Goal: Information Seeking & Learning: Learn about a topic

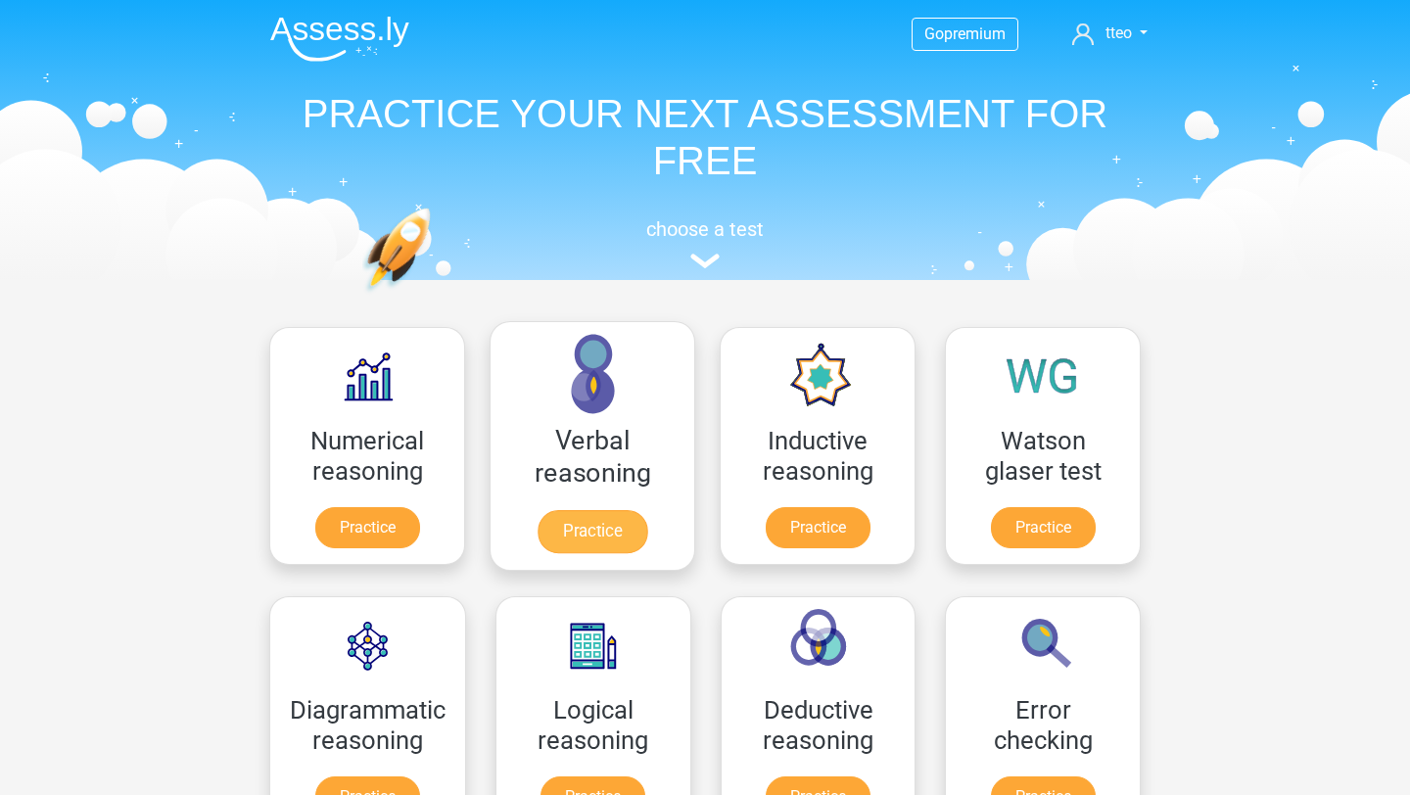
scroll to position [91, 0]
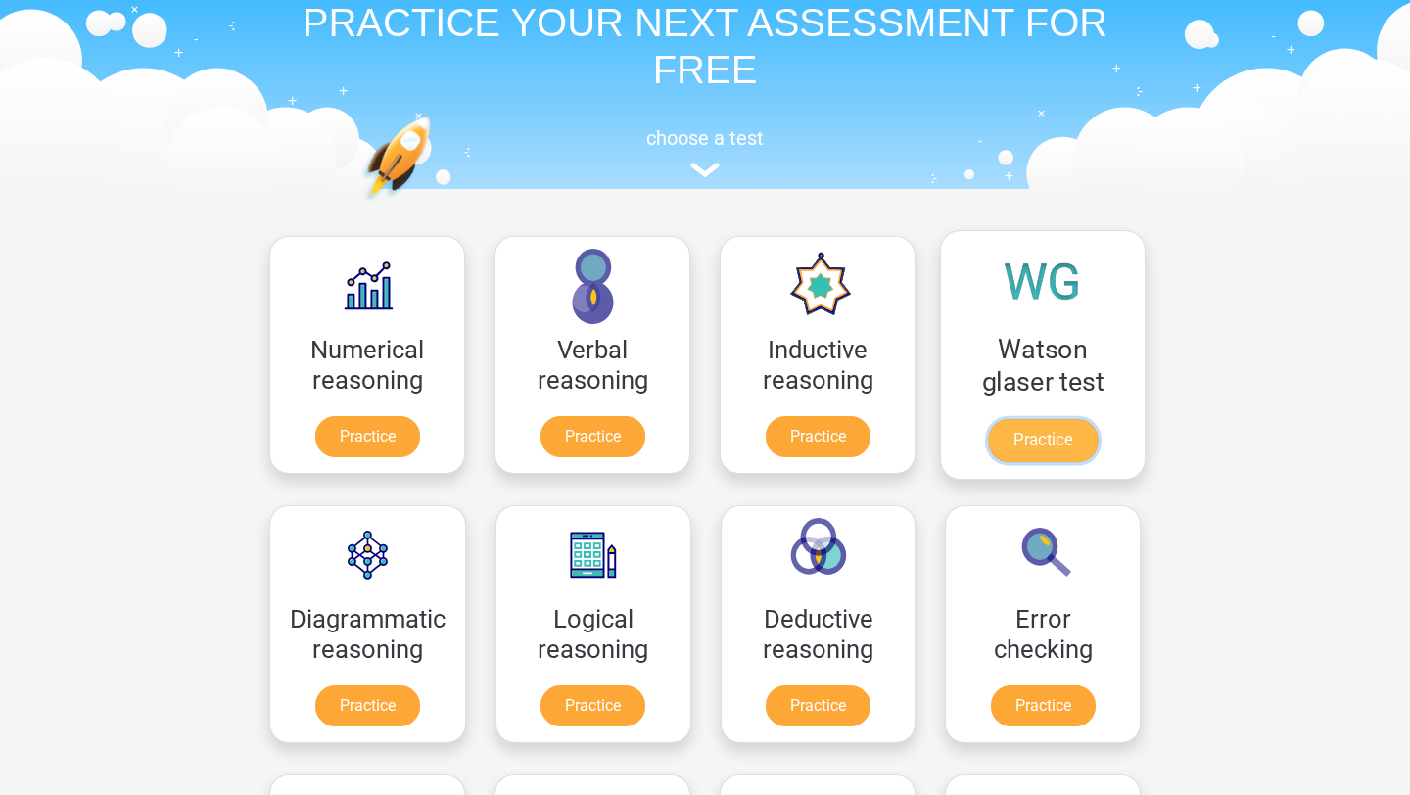
click at [1042, 443] on link "Practice" at bounding box center [1043, 440] width 110 height 43
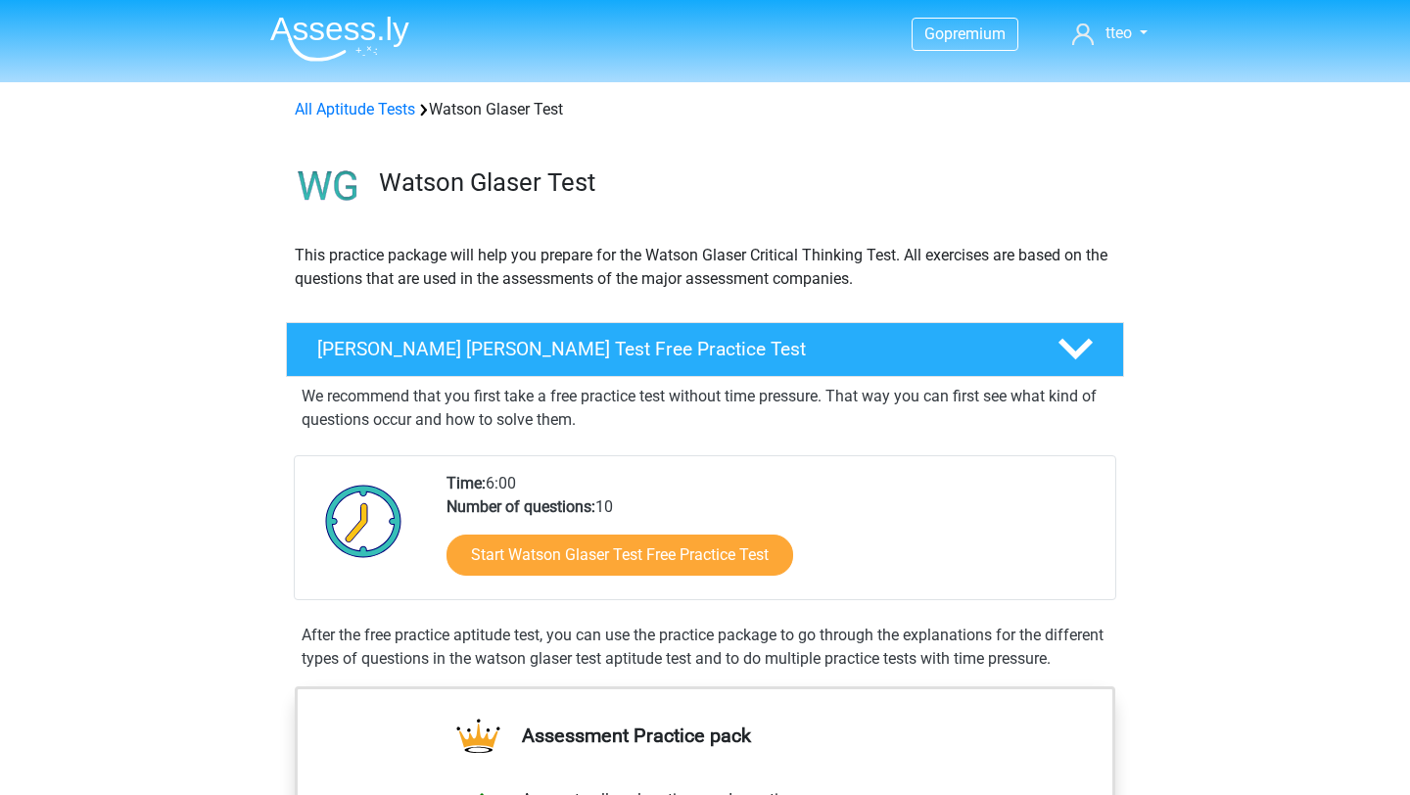
scroll to position [156, 0]
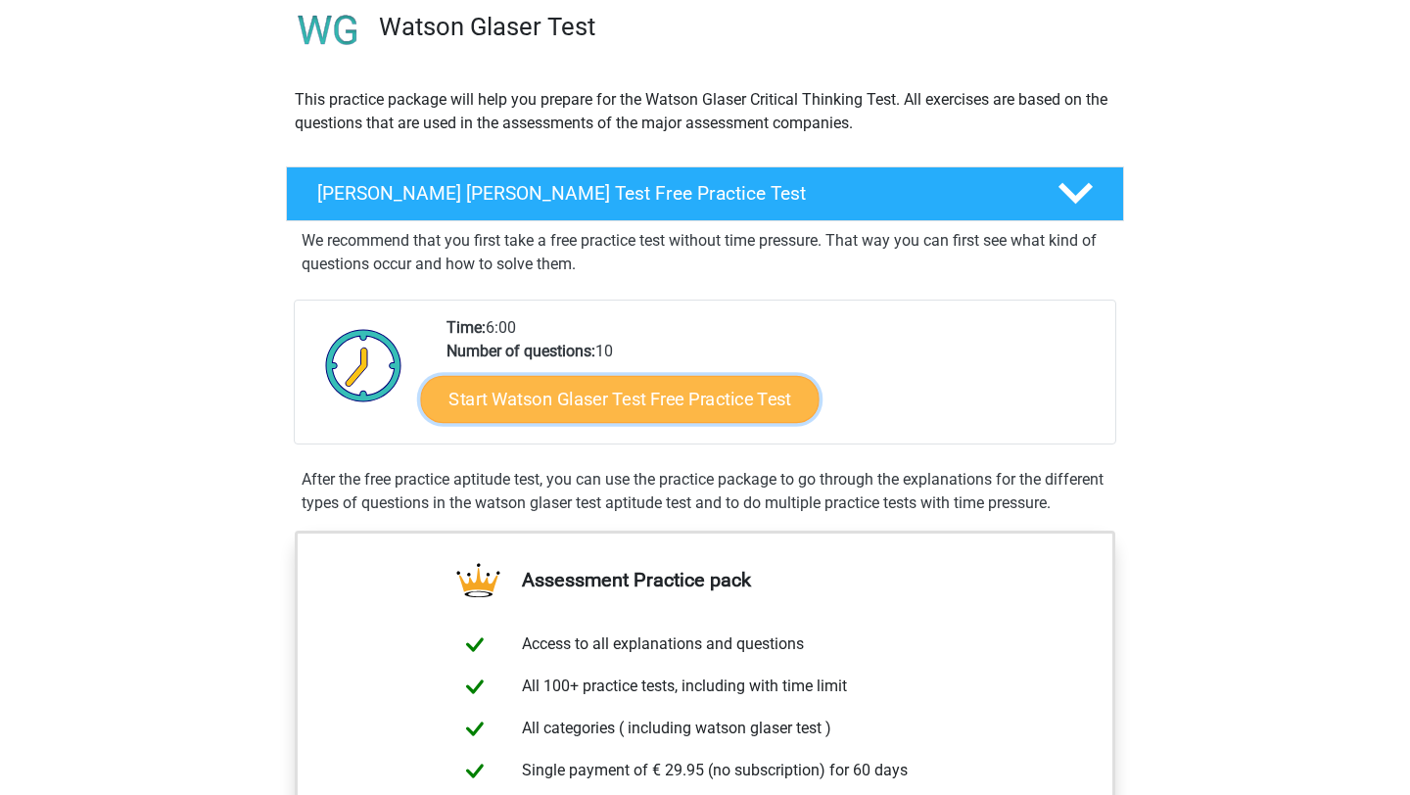
click at [603, 408] on link "Start Watson Glaser Test Free Practice Test" at bounding box center [620, 399] width 398 height 47
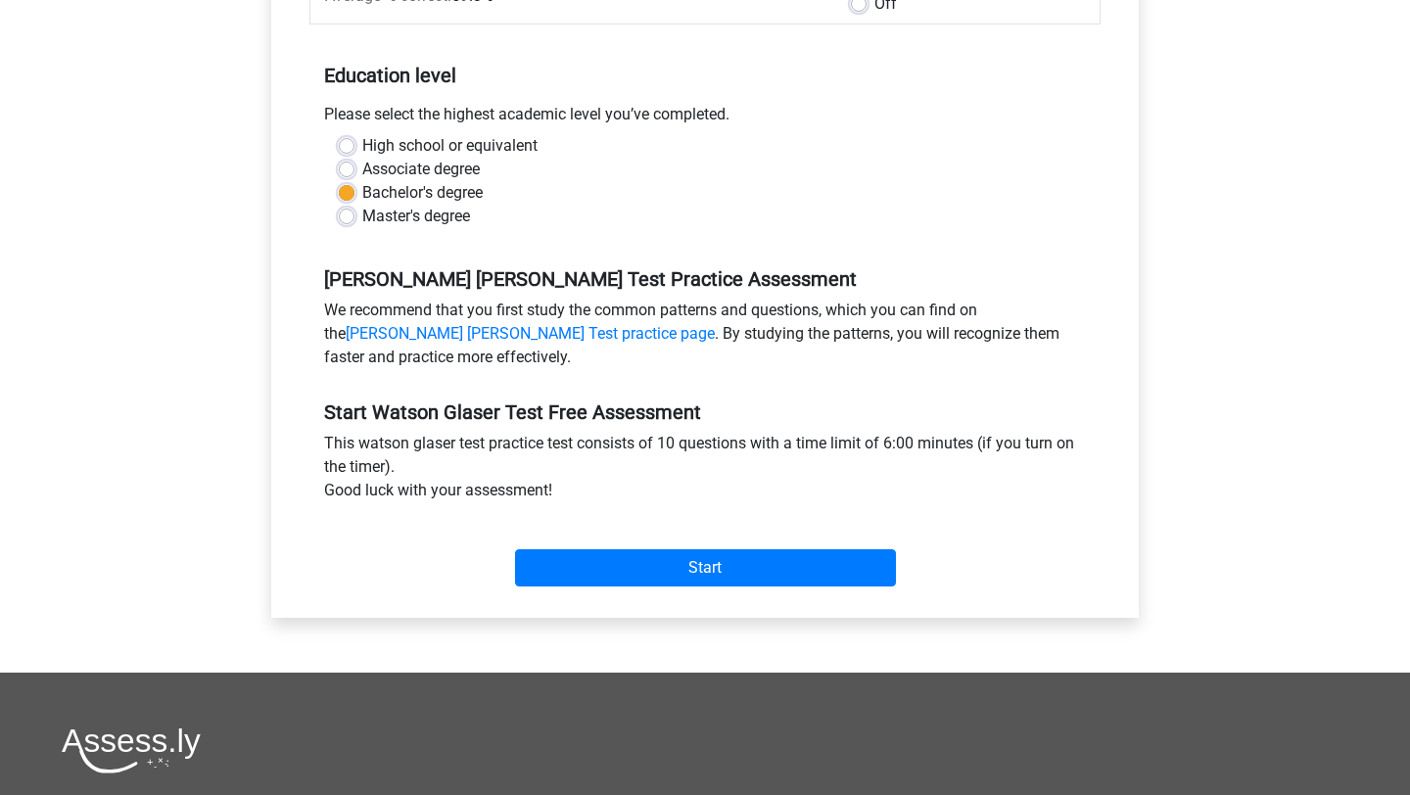
scroll to position [400, 0]
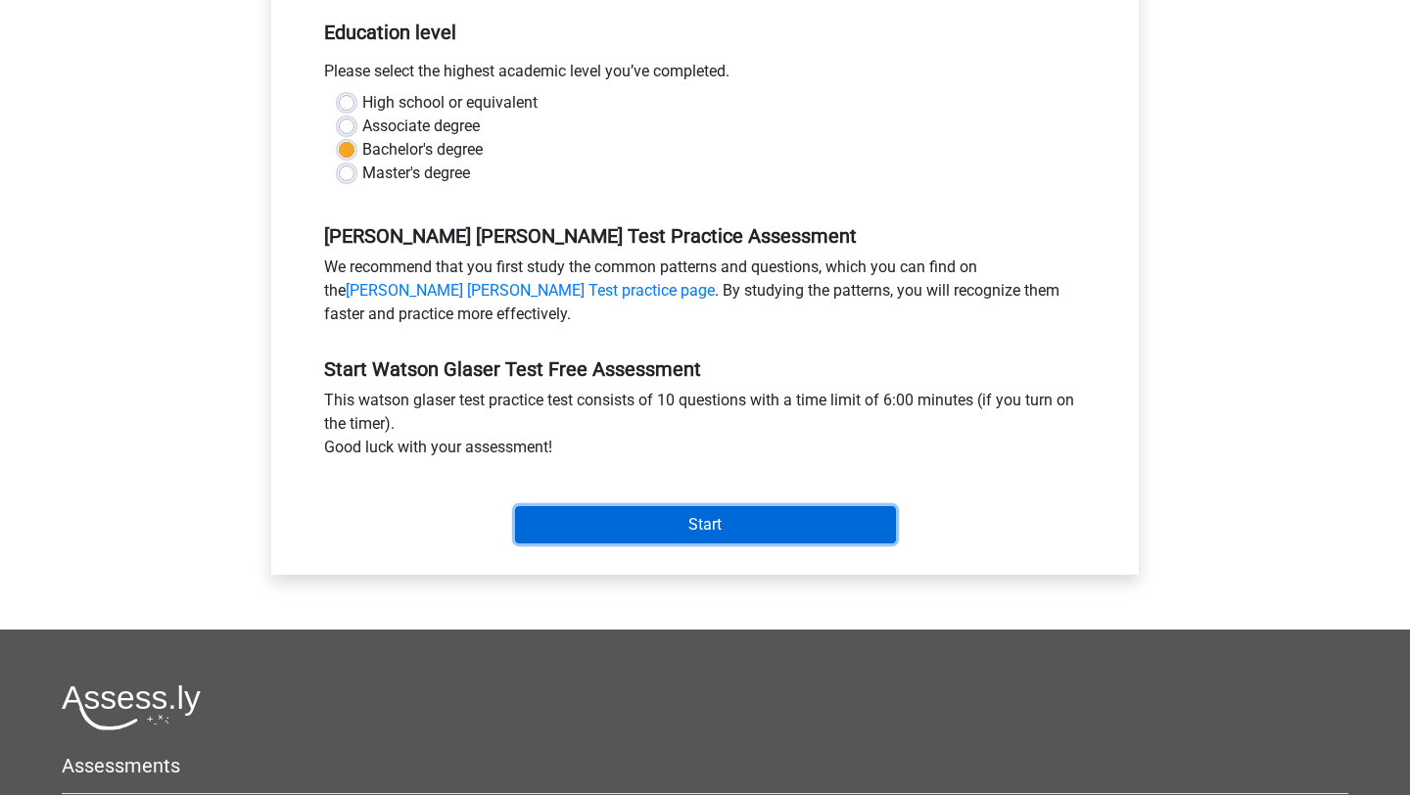
click at [666, 521] on input "Start" at bounding box center [705, 524] width 381 height 37
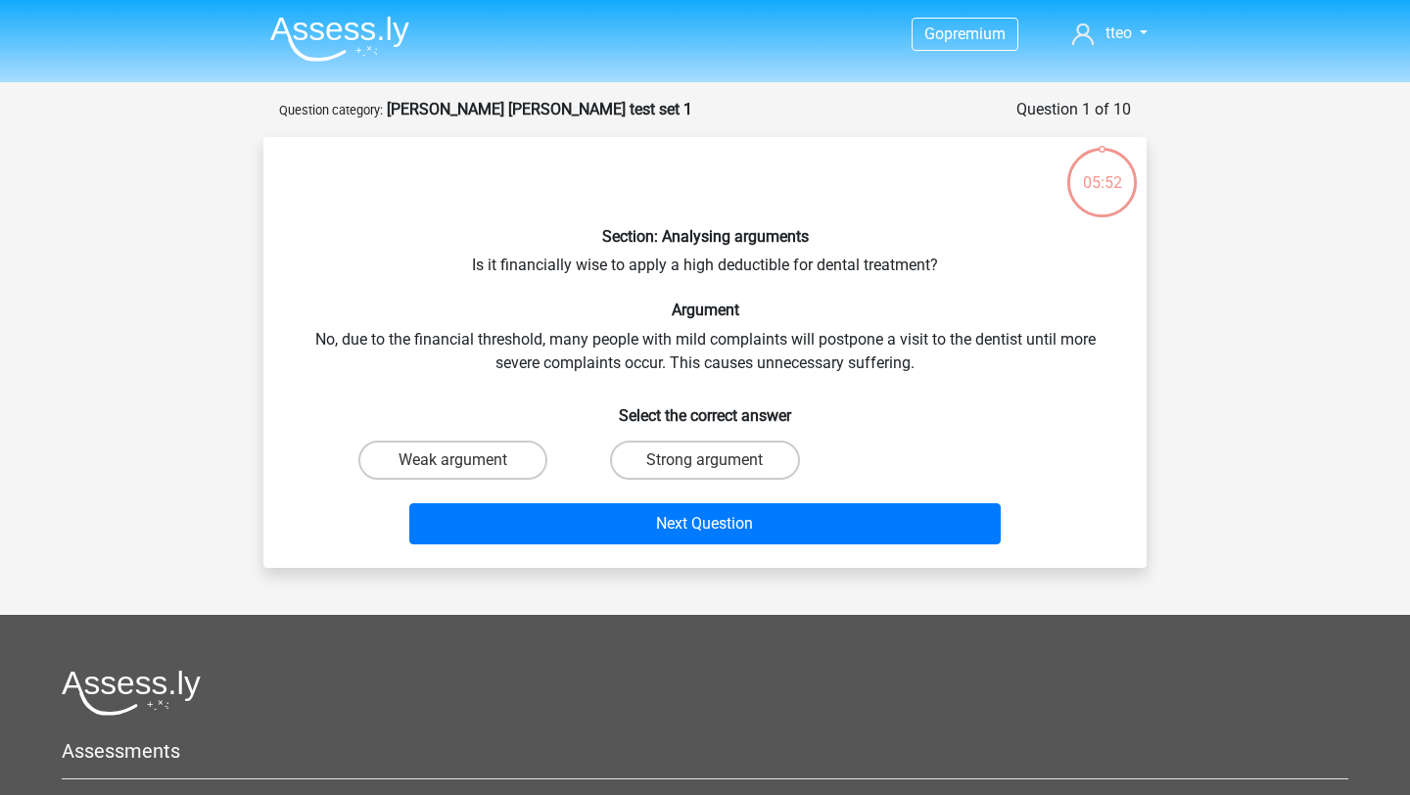
click at [463, 472] on input "Weak argument" at bounding box center [459, 466] width 13 height 13
radio input "true"
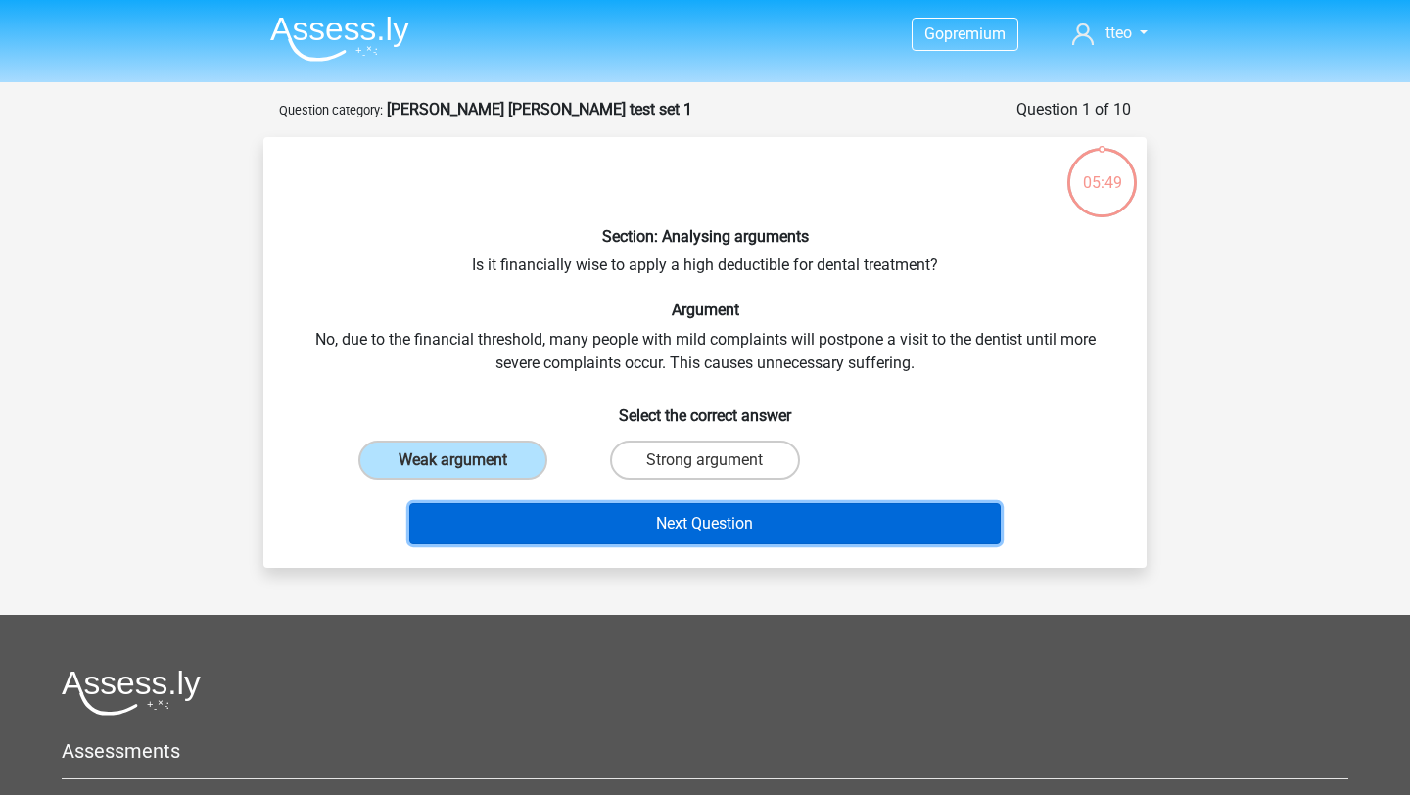
click at [652, 520] on button "Next Question" at bounding box center [705, 523] width 592 height 41
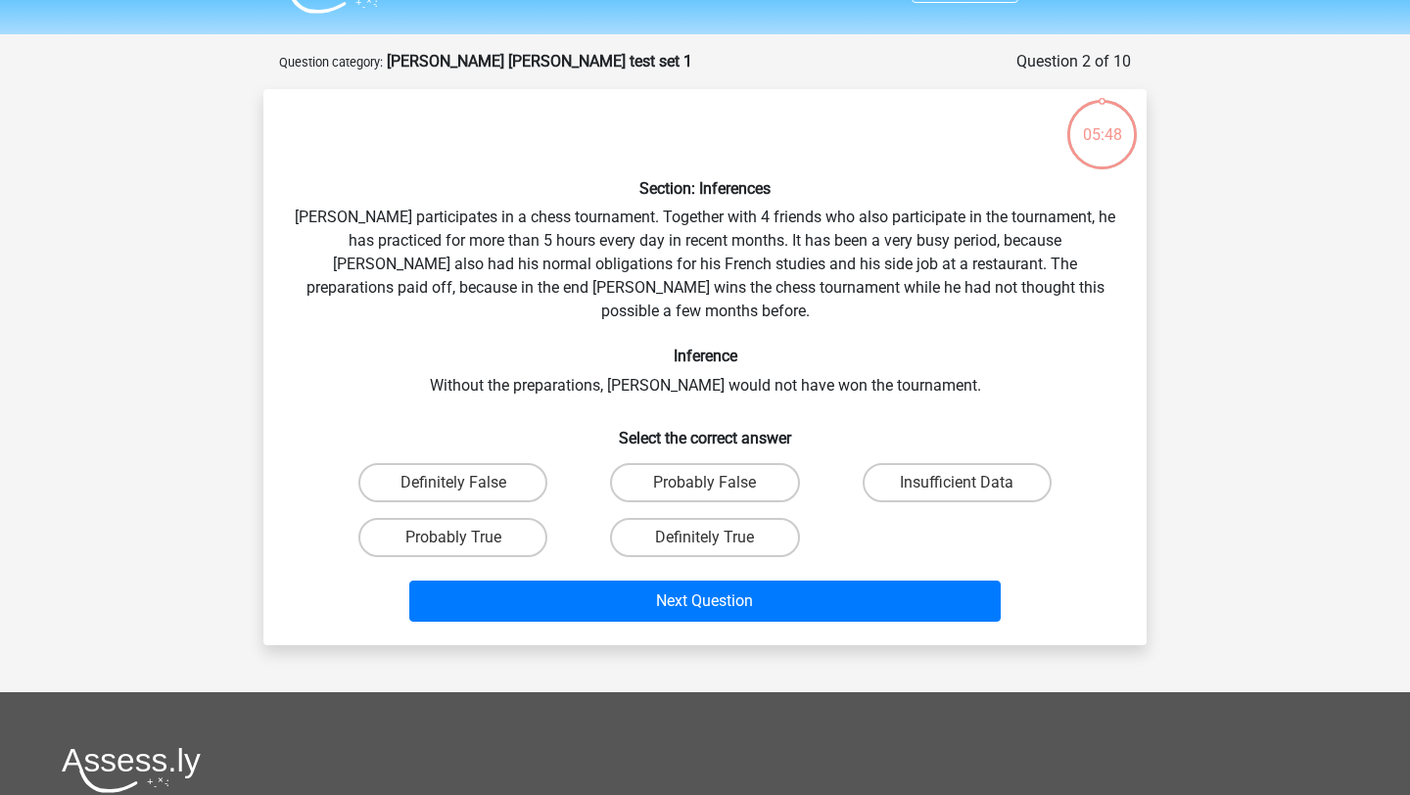
scroll to position [98, 0]
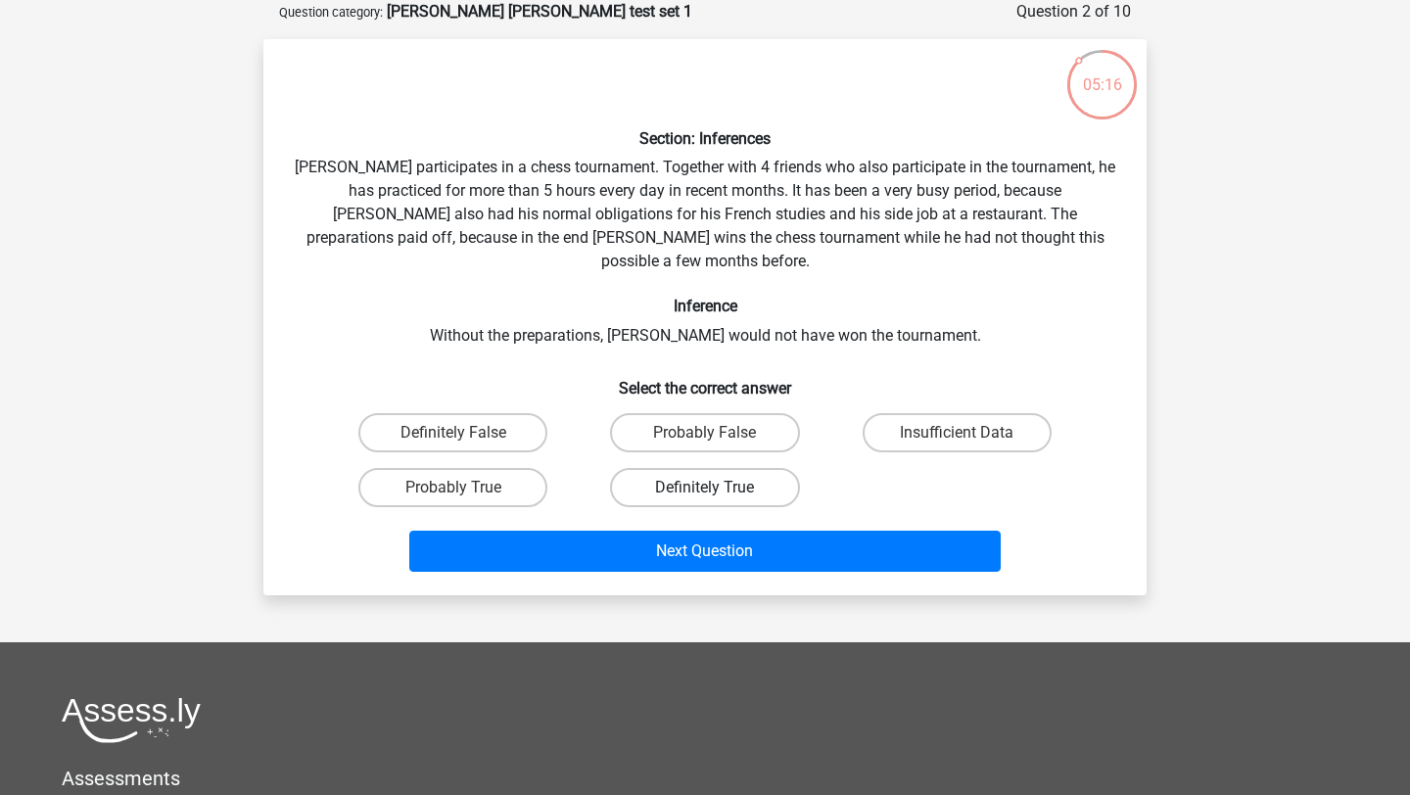
click at [654, 468] on label "Definitely True" at bounding box center [704, 487] width 189 height 39
click at [705, 488] on input "Definitely True" at bounding box center [711, 494] width 13 height 13
radio input "true"
click at [429, 469] on label "Probably True" at bounding box center [452, 487] width 189 height 39
click at [453, 488] on input "Probably True" at bounding box center [459, 494] width 13 height 13
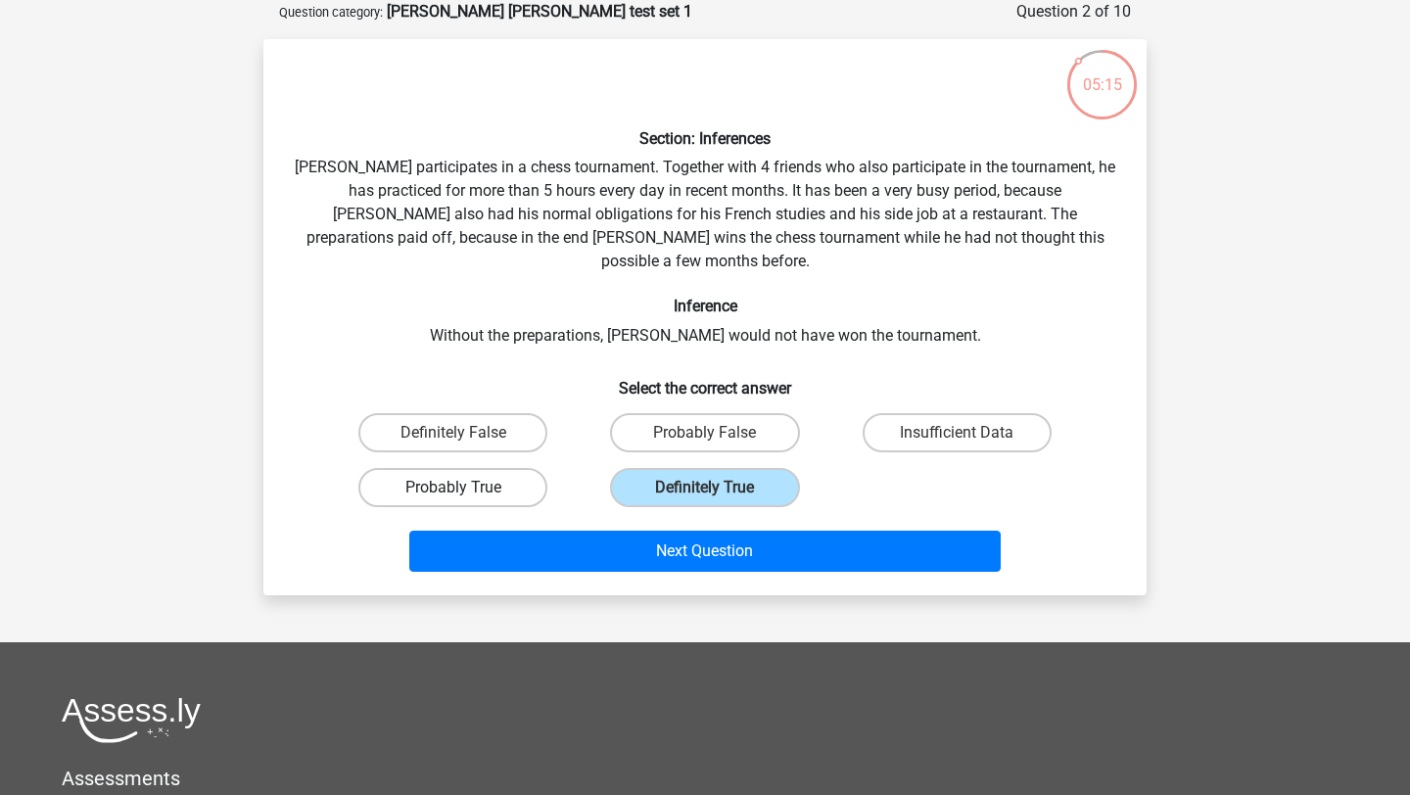
radio input "true"
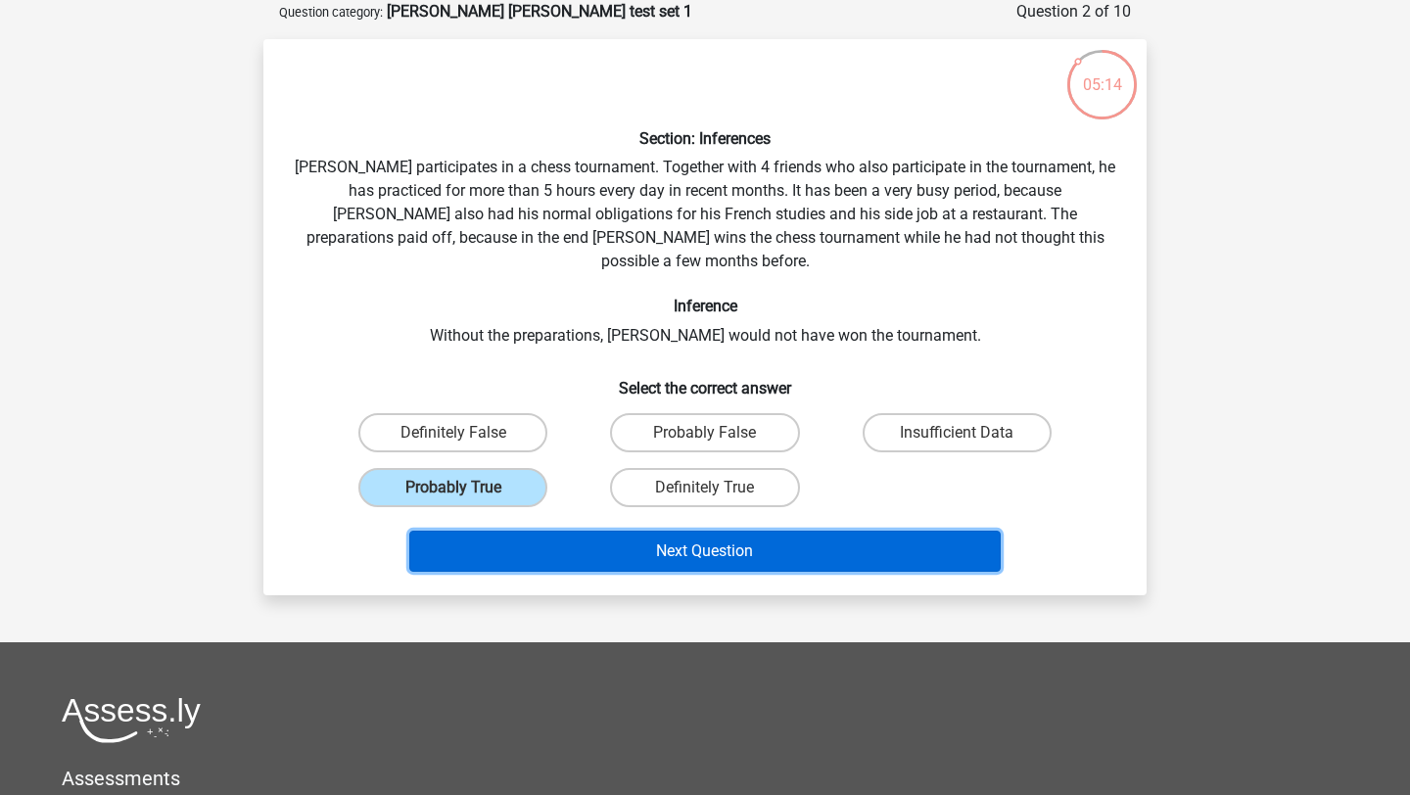
click at [536, 531] on button "Next Question" at bounding box center [705, 551] width 592 height 41
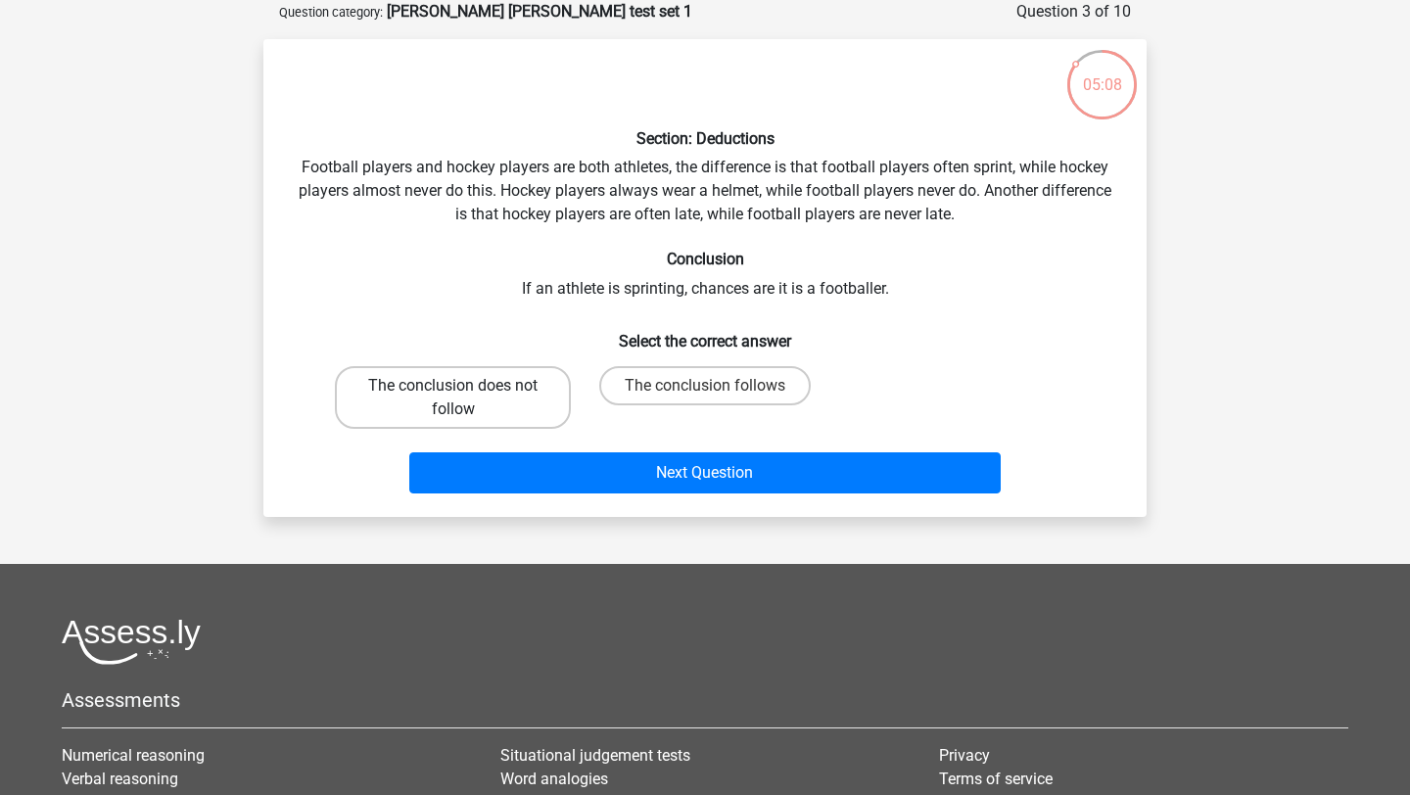
click at [504, 397] on label "The conclusion does not follow" at bounding box center [453, 397] width 236 height 63
click at [466, 397] on input "The conclusion does not follow" at bounding box center [459, 392] width 13 height 13
radio input "true"
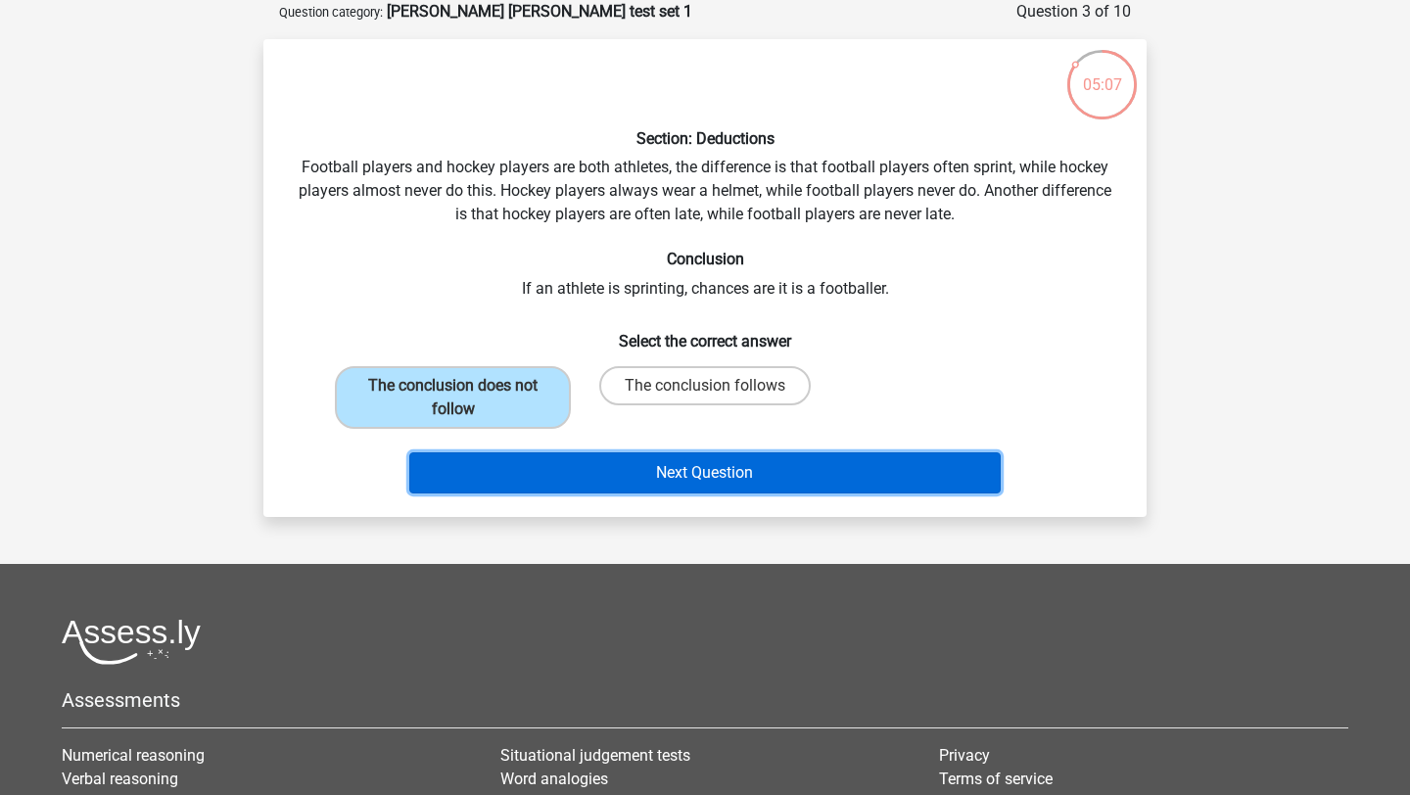
click at [642, 471] on button "Next Question" at bounding box center [705, 472] width 592 height 41
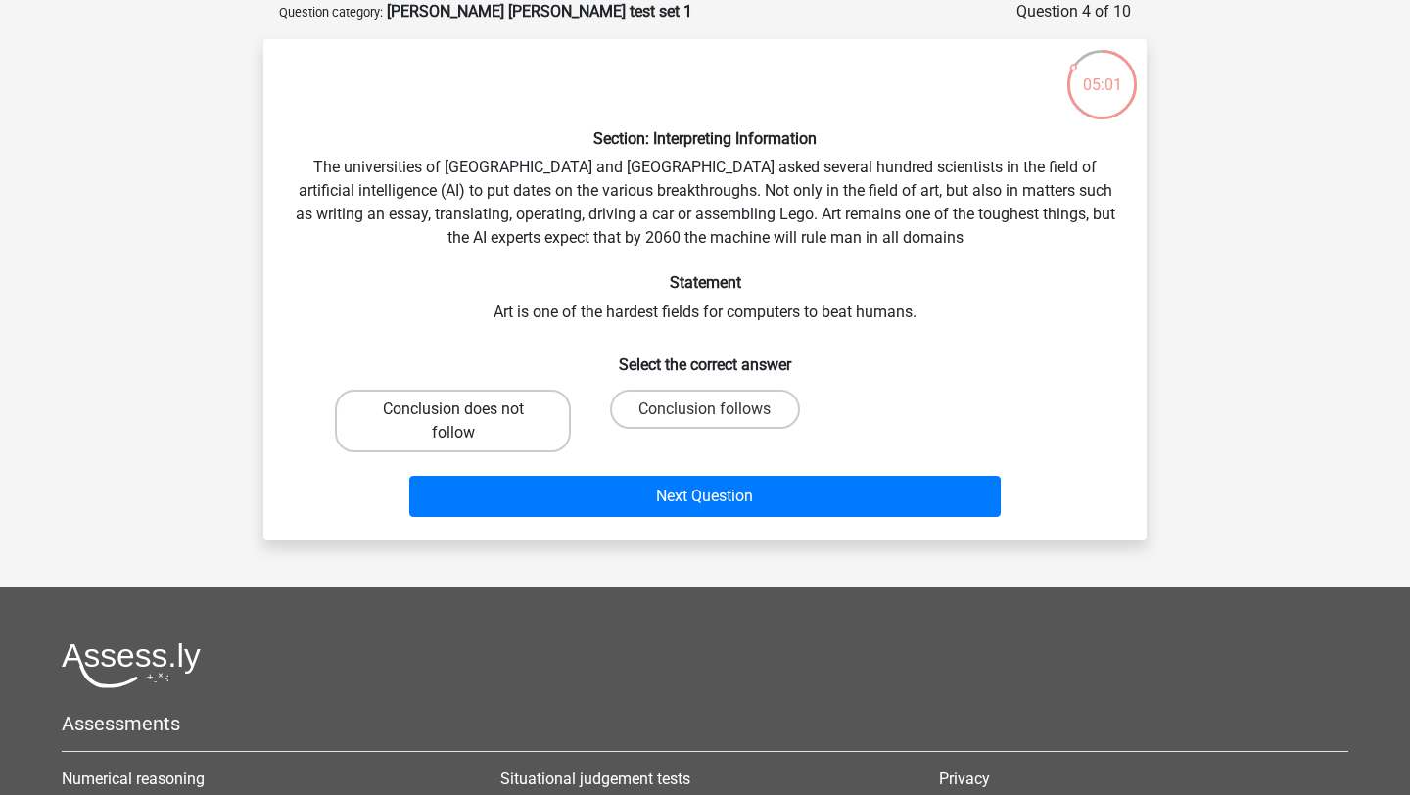
click at [524, 404] on label "Conclusion does not follow" at bounding box center [453, 421] width 236 height 63
click at [466, 409] on input "Conclusion does not follow" at bounding box center [459, 415] width 13 height 13
radio input "true"
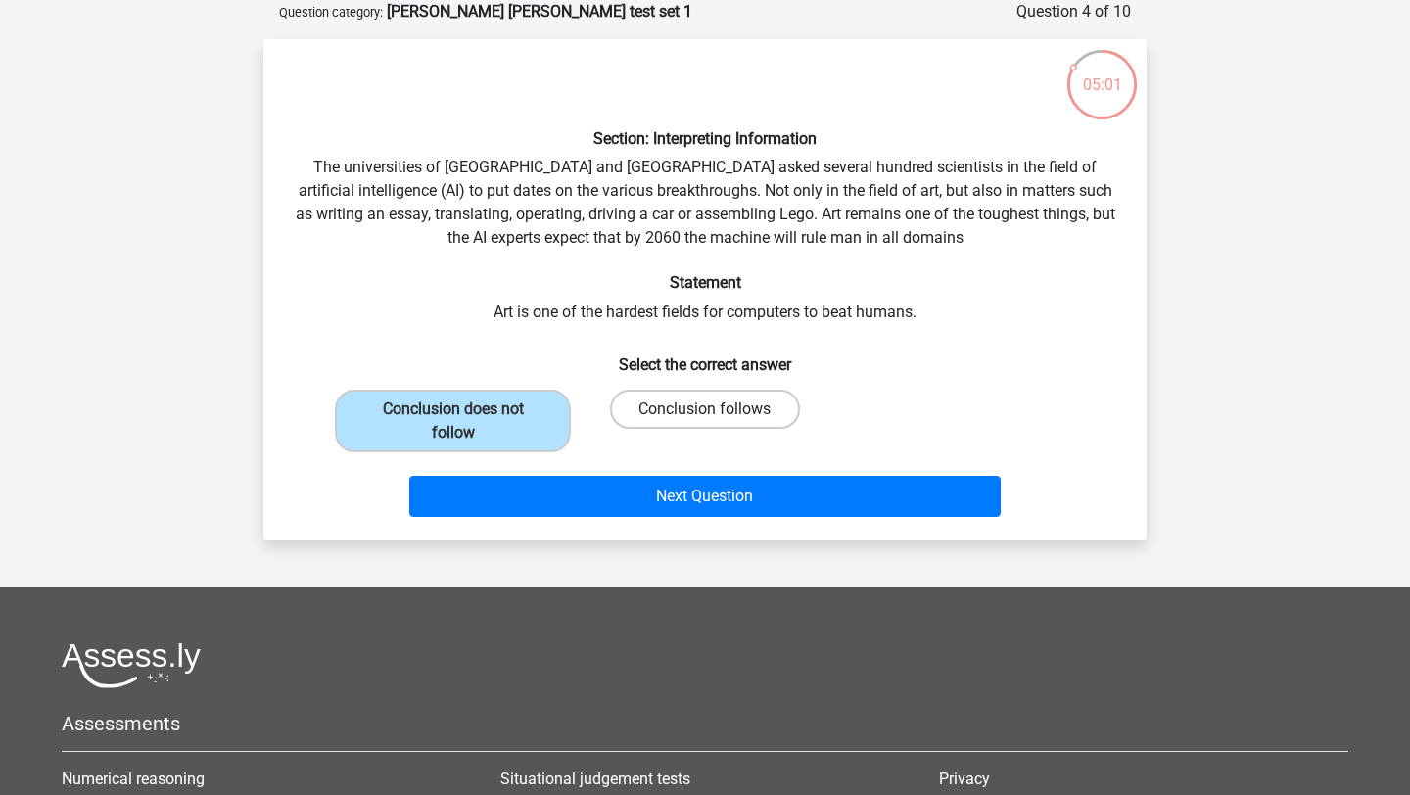
click at [635, 404] on label "Conclusion follows" at bounding box center [704, 409] width 189 height 39
click at [705, 409] on input "Conclusion follows" at bounding box center [711, 415] width 13 height 13
radio input "true"
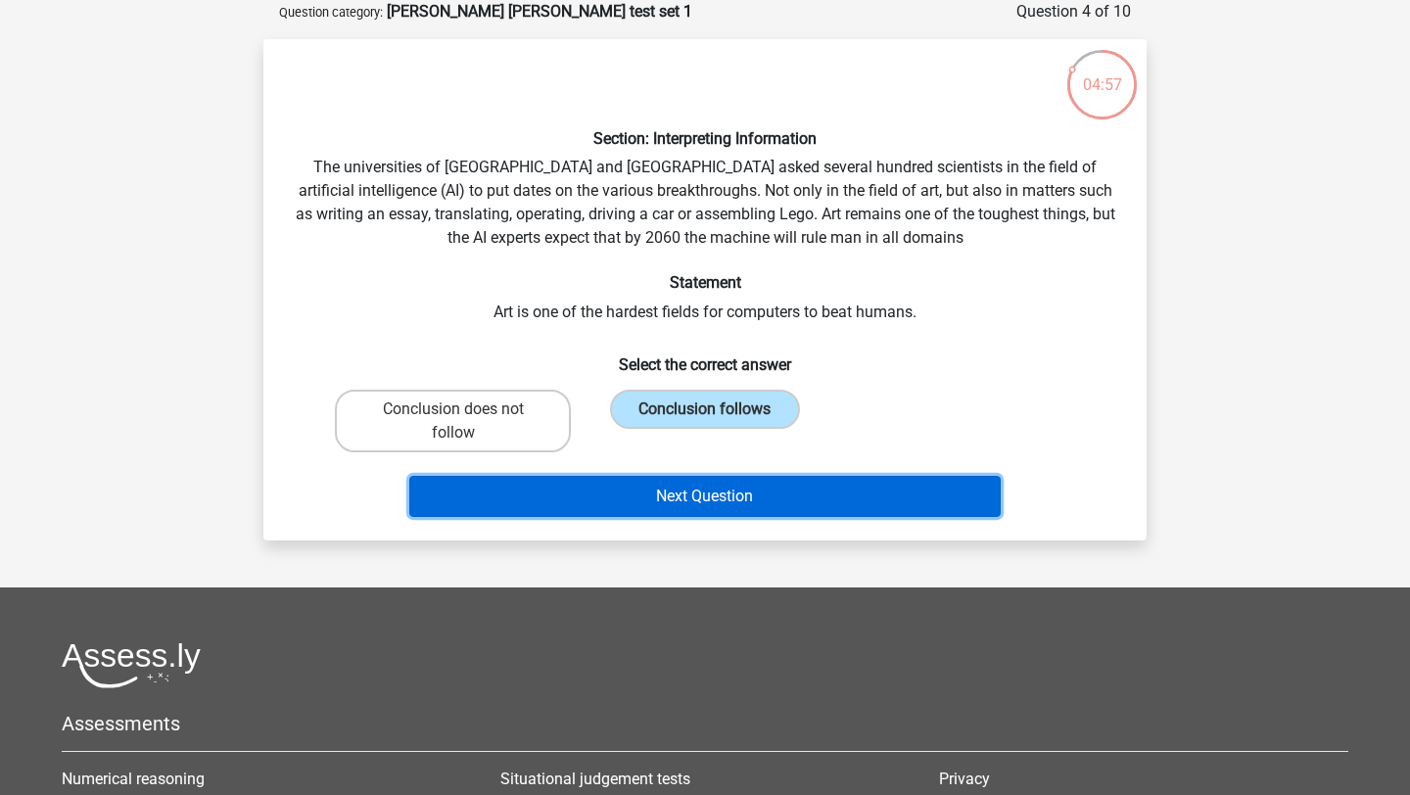
click at [667, 506] on button "Next Question" at bounding box center [705, 496] width 592 height 41
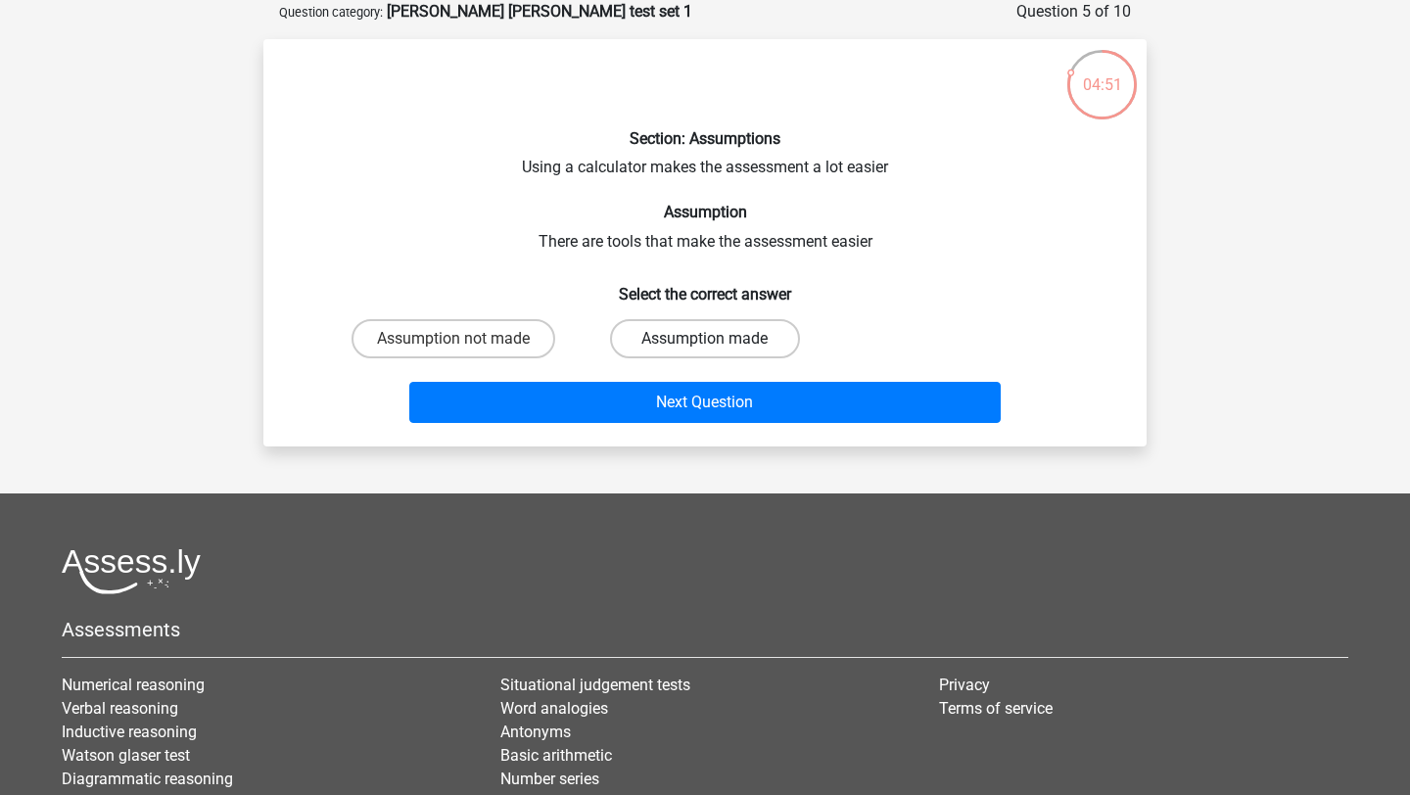
click at [687, 341] on label "Assumption made" at bounding box center [704, 338] width 189 height 39
click at [705, 341] on input "Assumption made" at bounding box center [711, 345] width 13 height 13
radio input "true"
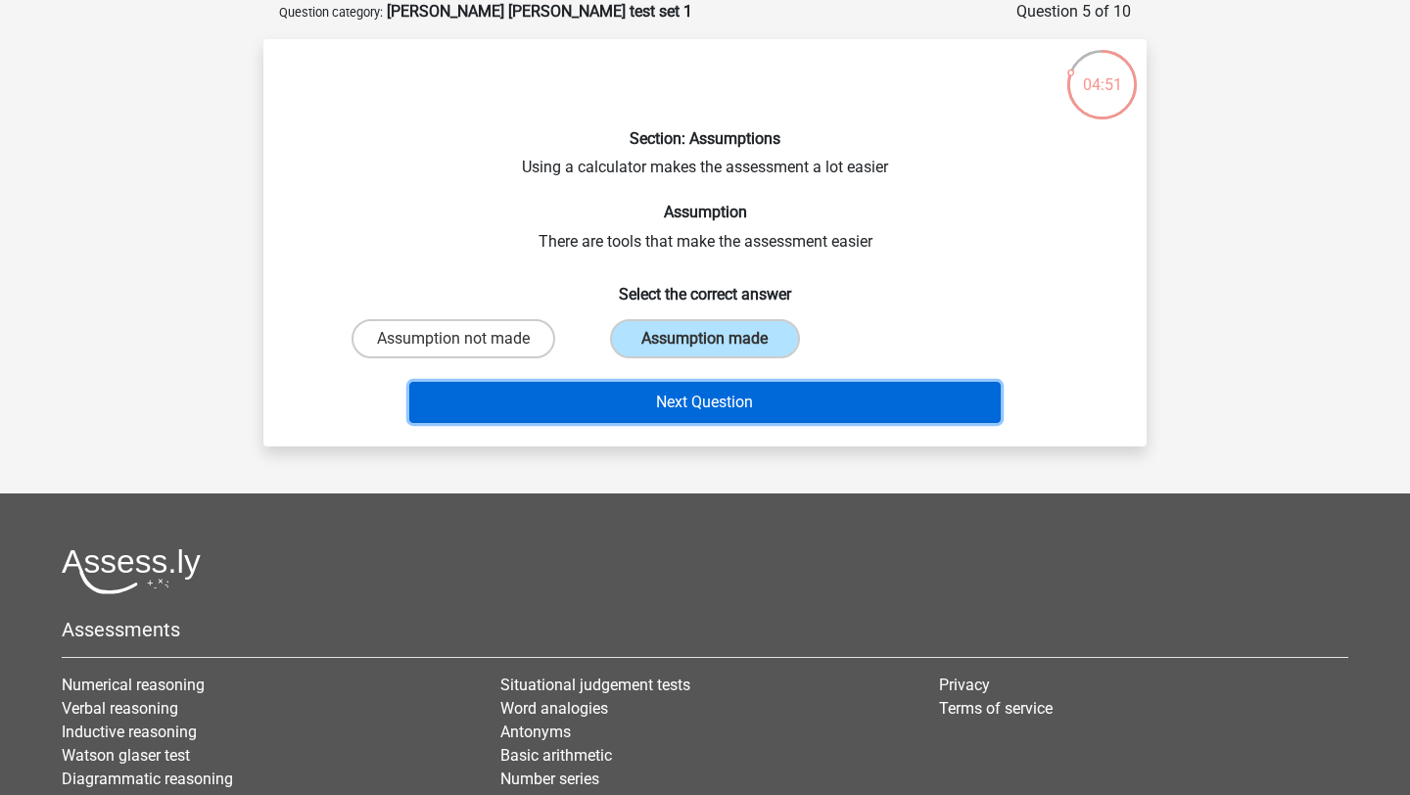
click at [680, 386] on button "Next Question" at bounding box center [705, 402] width 592 height 41
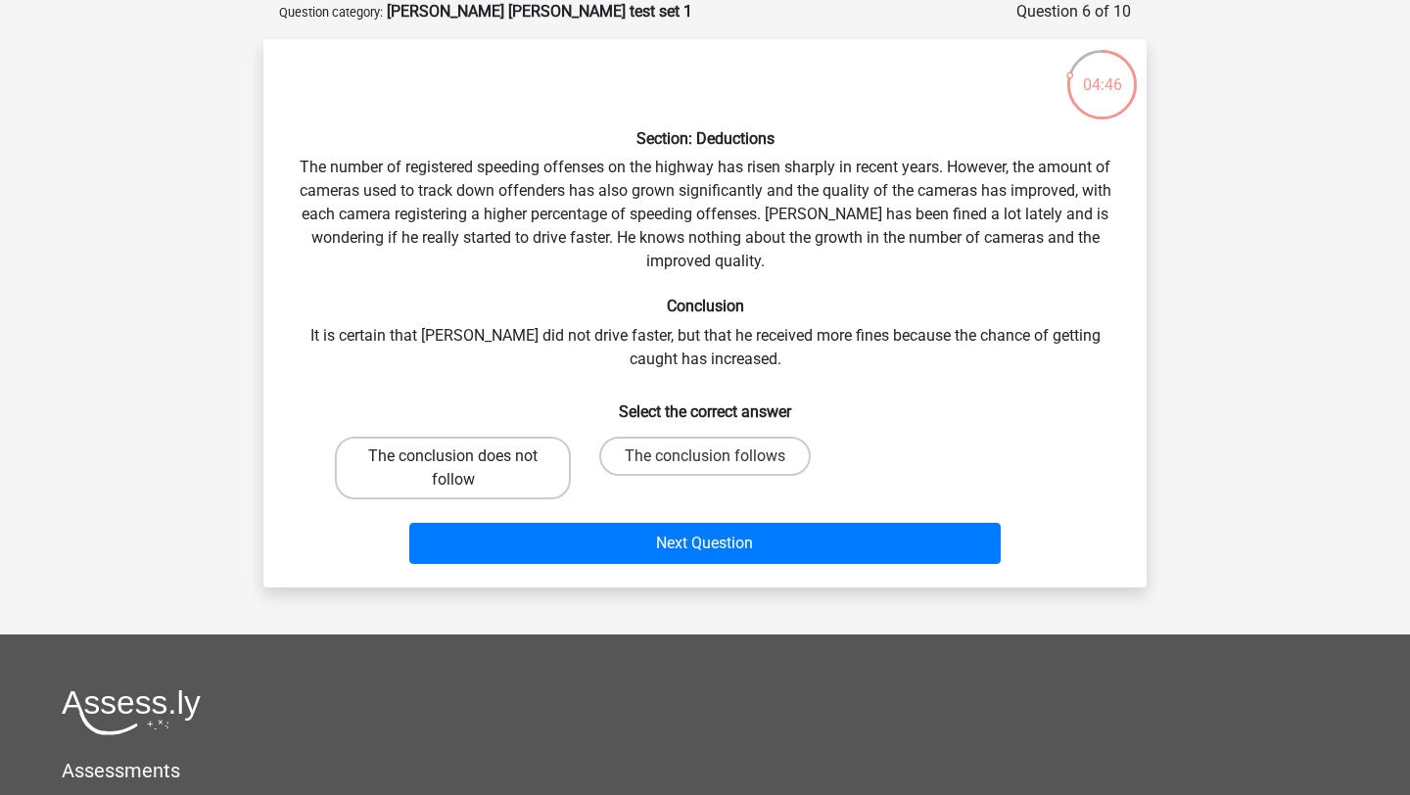
click at [521, 479] on label "The conclusion does not follow" at bounding box center [453, 468] width 236 height 63
click at [466, 469] on input "The conclusion does not follow" at bounding box center [459, 462] width 13 height 13
radio input "true"
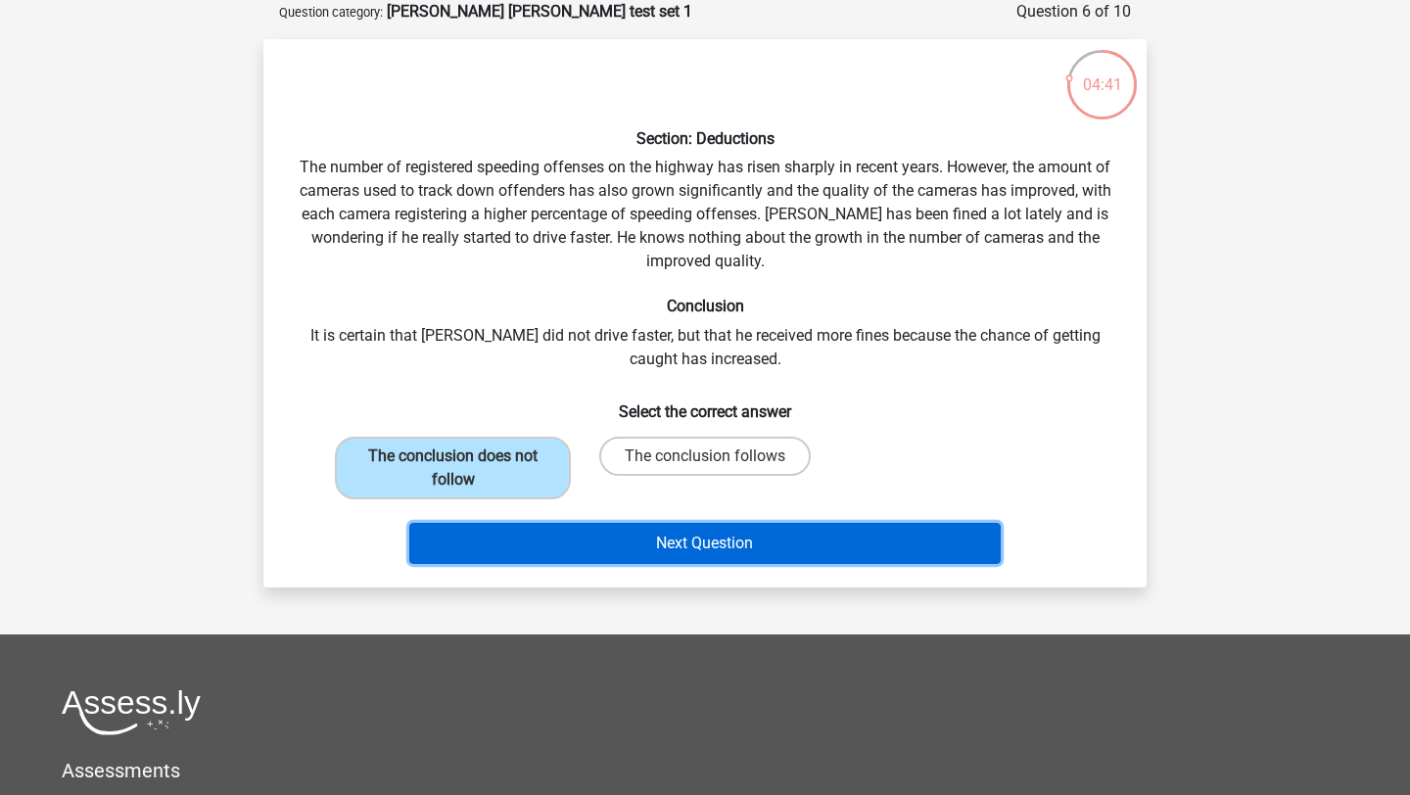
click at [699, 551] on button "Next Question" at bounding box center [705, 543] width 592 height 41
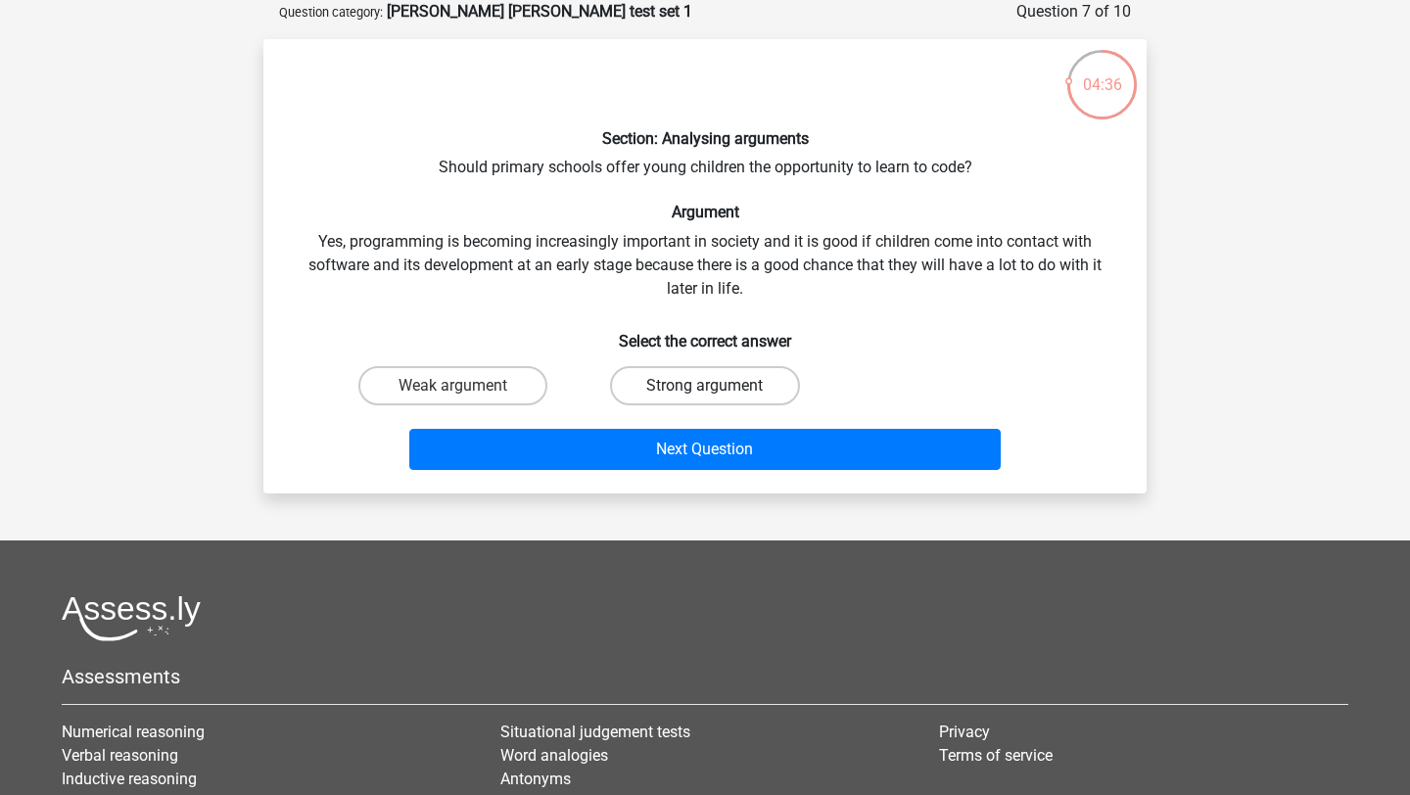
click at [752, 394] on label "Strong argument" at bounding box center [704, 385] width 189 height 39
click at [718, 394] on input "Strong argument" at bounding box center [711, 392] width 13 height 13
radio input "true"
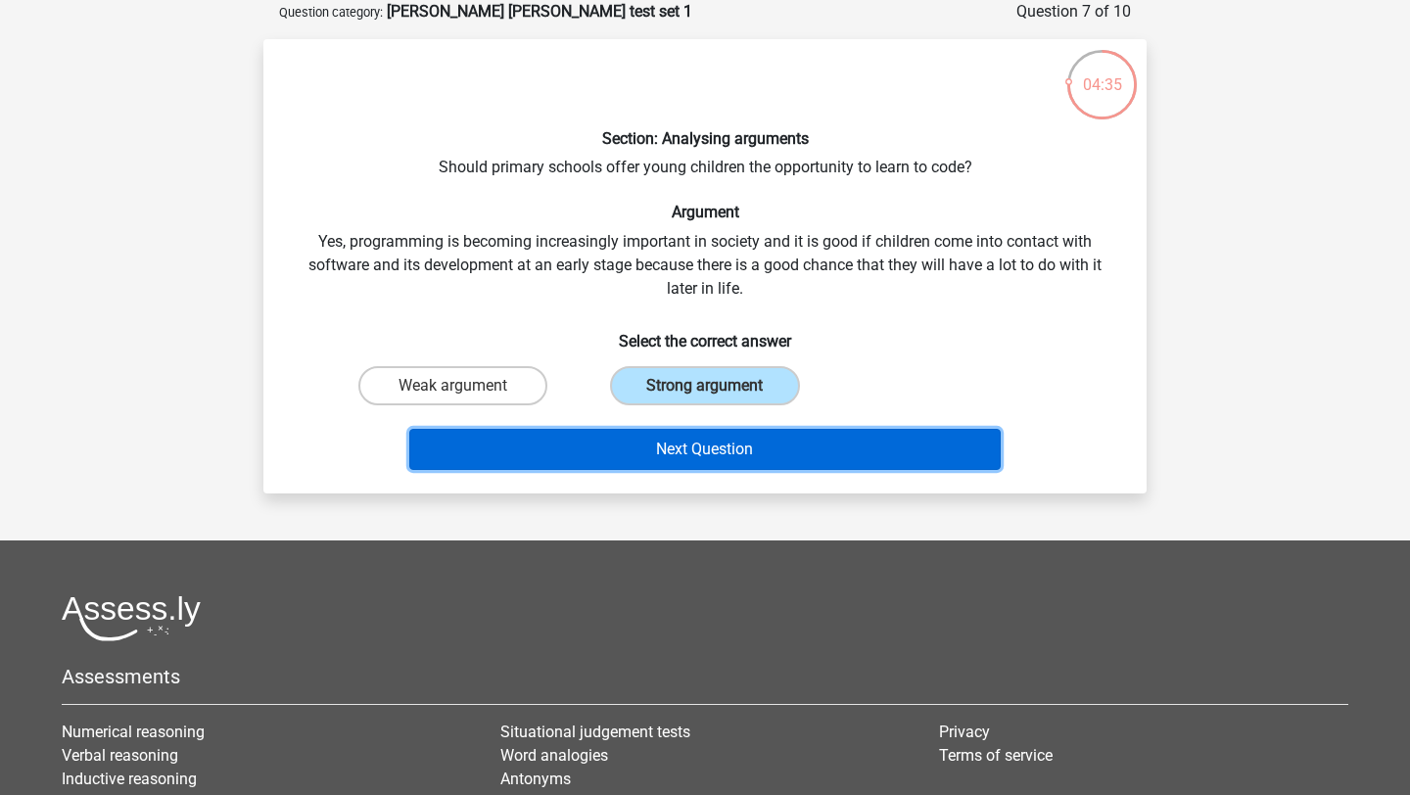
click at [720, 457] on button "Next Question" at bounding box center [705, 449] width 592 height 41
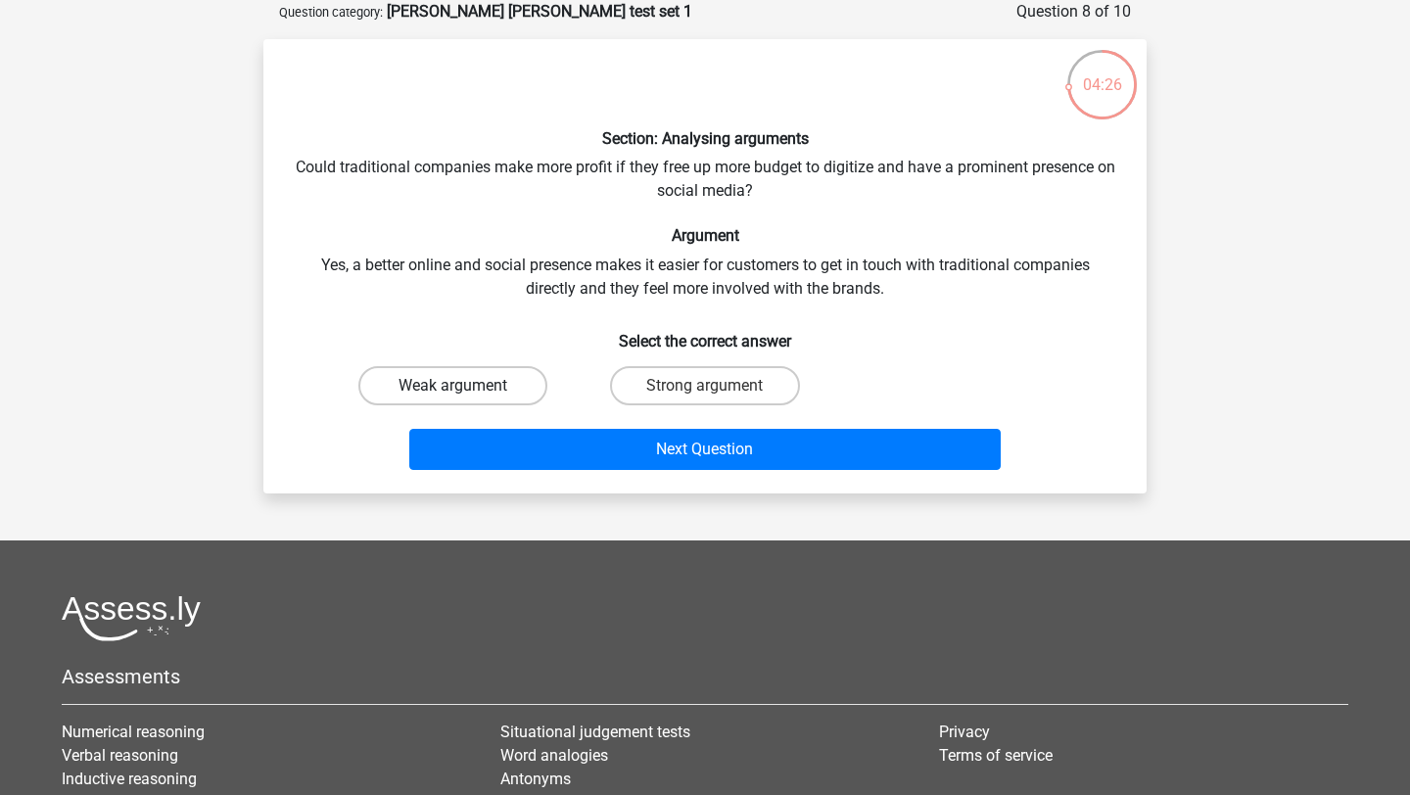
click at [487, 387] on label "Weak argument" at bounding box center [452, 385] width 189 height 39
click at [466, 387] on input "Weak argument" at bounding box center [459, 392] width 13 height 13
radio input "true"
click at [598, 320] on h6 "Select the correct answer" at bounding box center [705, 333] width 820 height 34
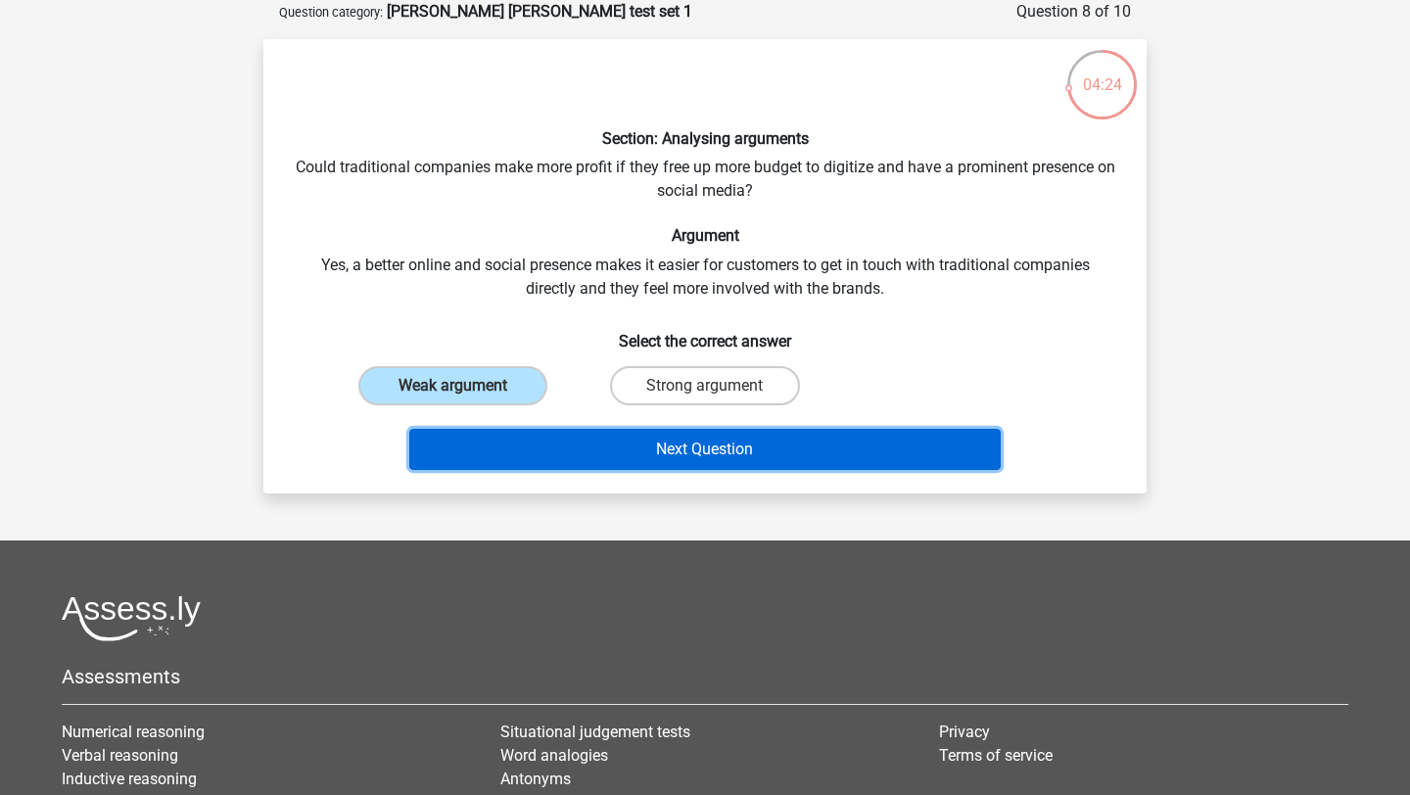
click at [549, 457] on button "Next Question" at bounding box center [705, 449] width 592 height 41
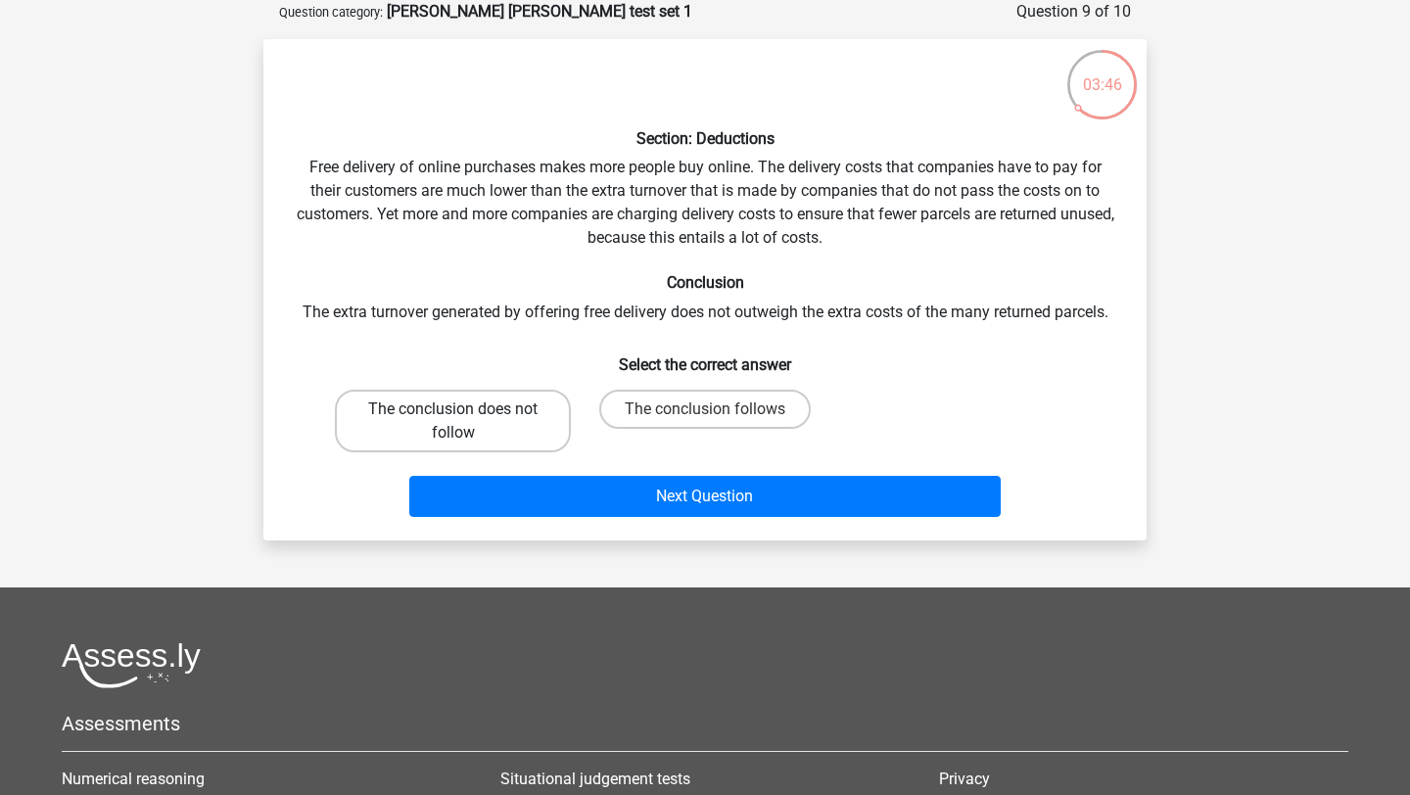
click at [467, 426] on label "The conclusion does not follow" at bounding box center [453, 421] width 236 height 63
click at [466, 422] on input "The conclusion does not follow" at bounding box center [459, 415] width 13 height 13
radio input "true"
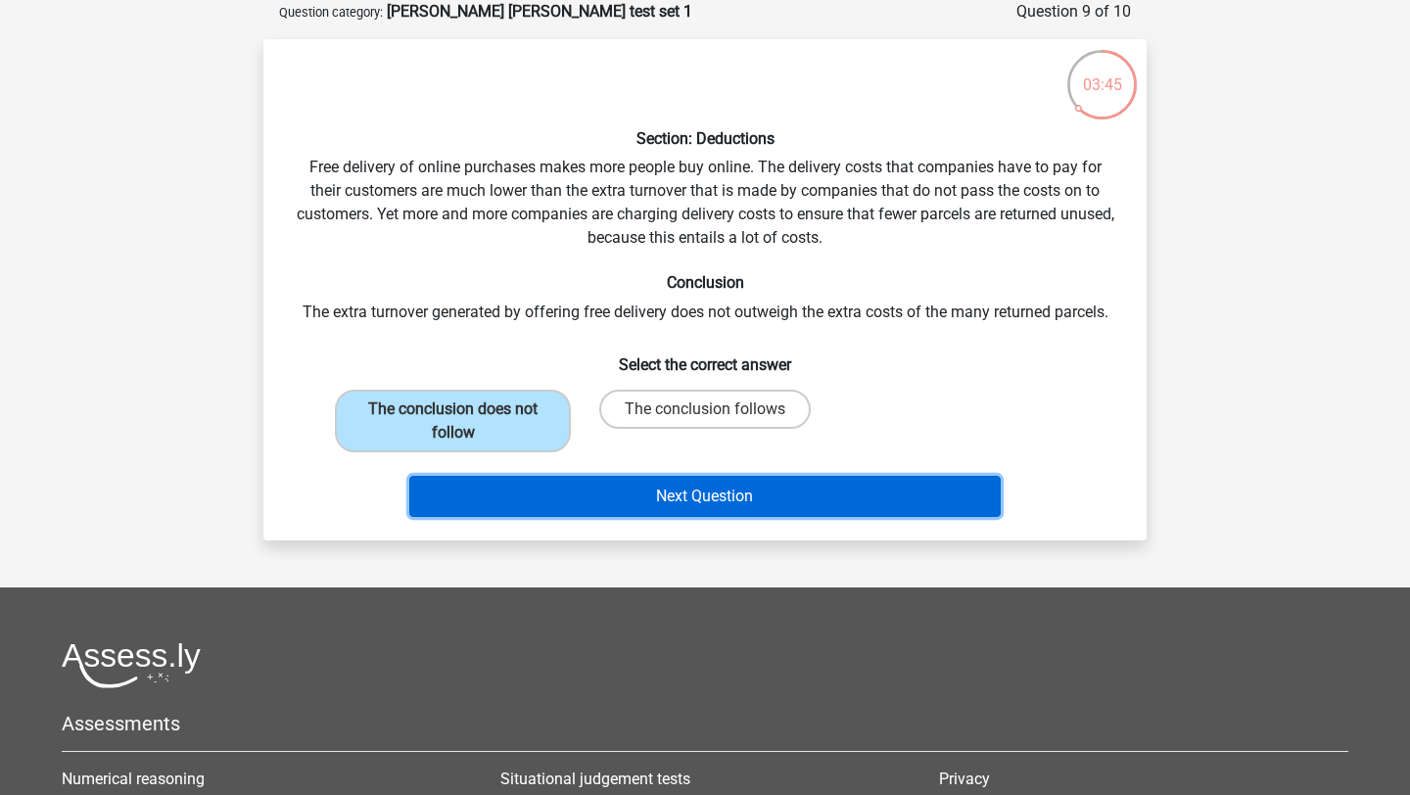
click at [628, 513] on button "Next Question" at bounding box center [705, 496] width 592 height 41
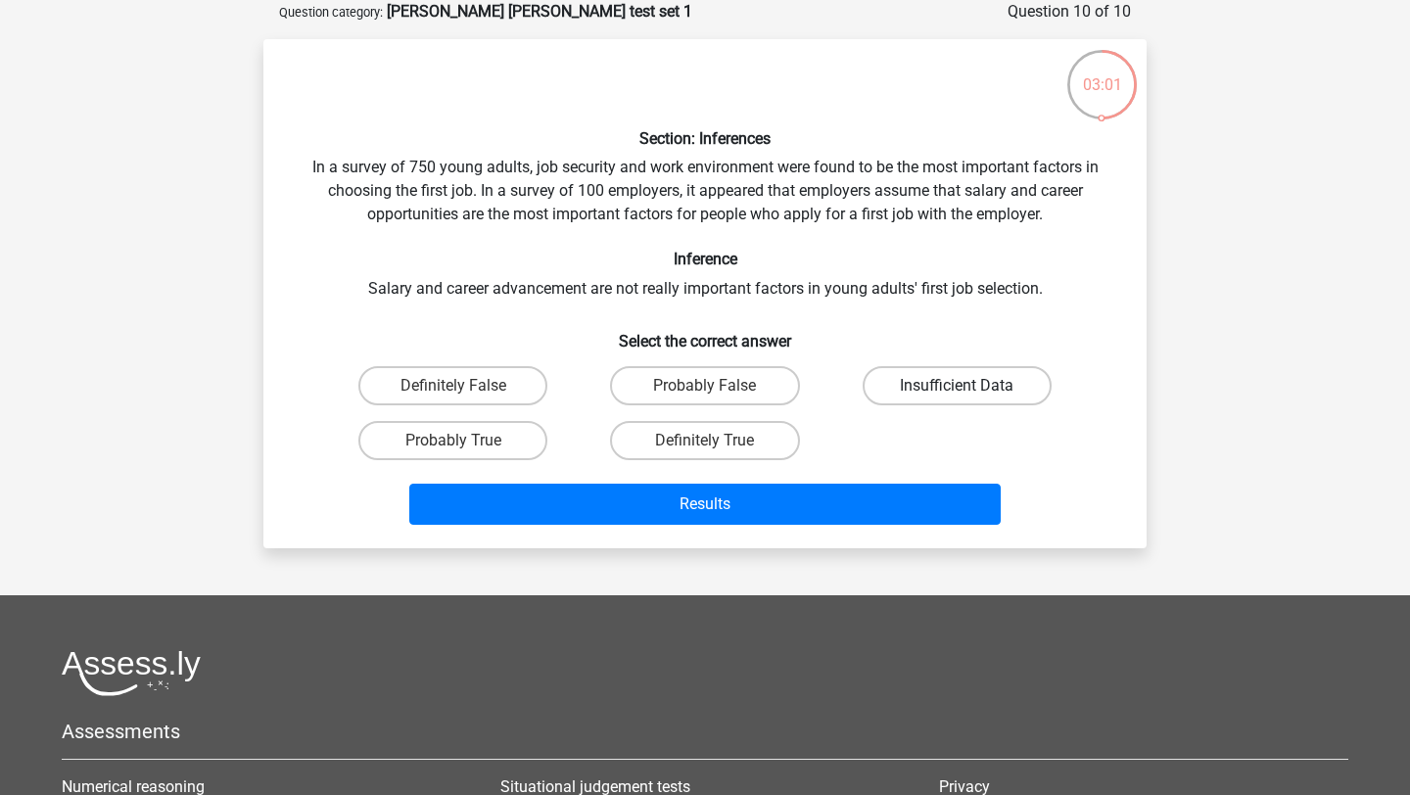
click at [935, 387] on label "Insufficient Data" at bounding box center [957, 385] width 189 height 39
click at [957, 387] on input "Insufficient Data" at bounding box center [963, 392] width 13 height 13
radio input "true"
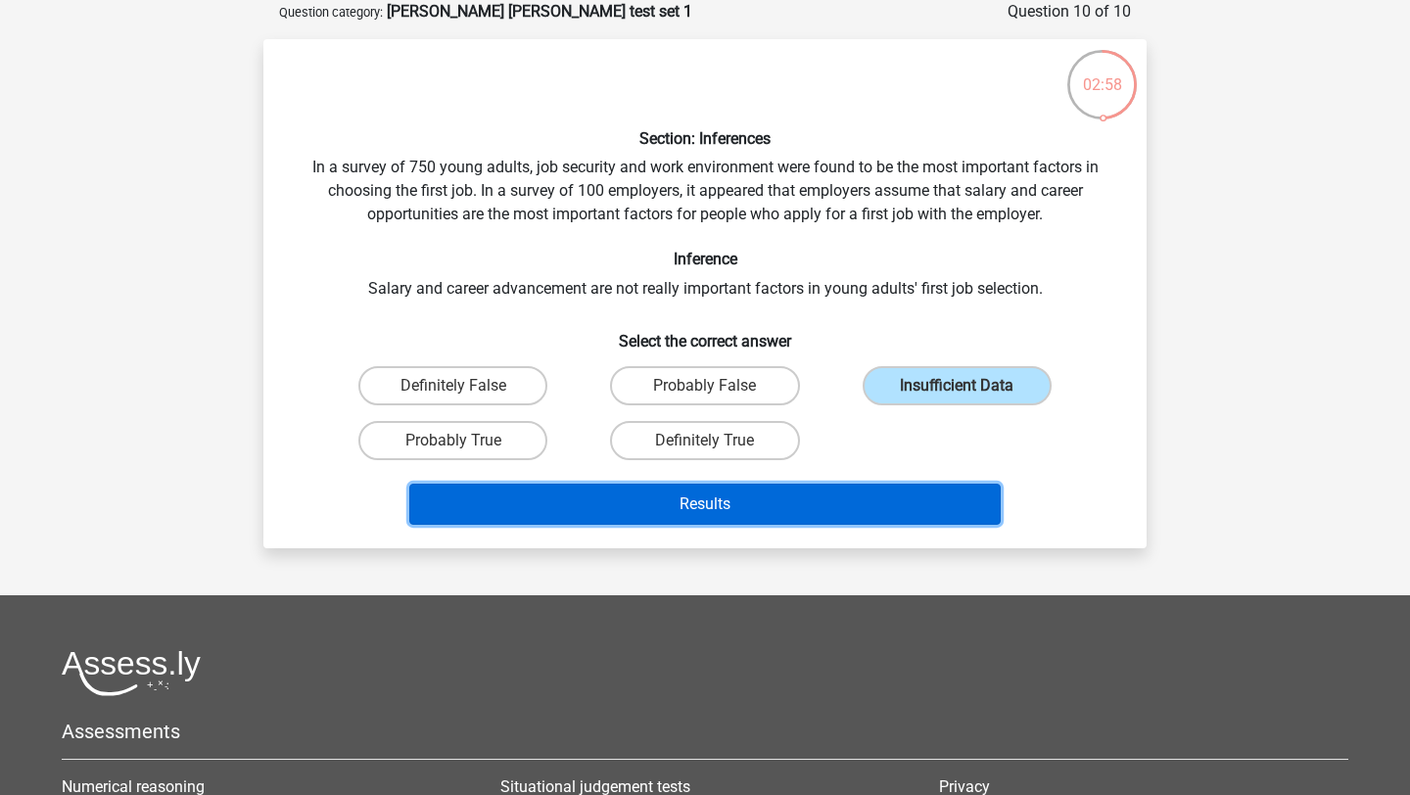
click at [847, 505] on button "Results" at bounding box center [705, 504] width 592 height 41
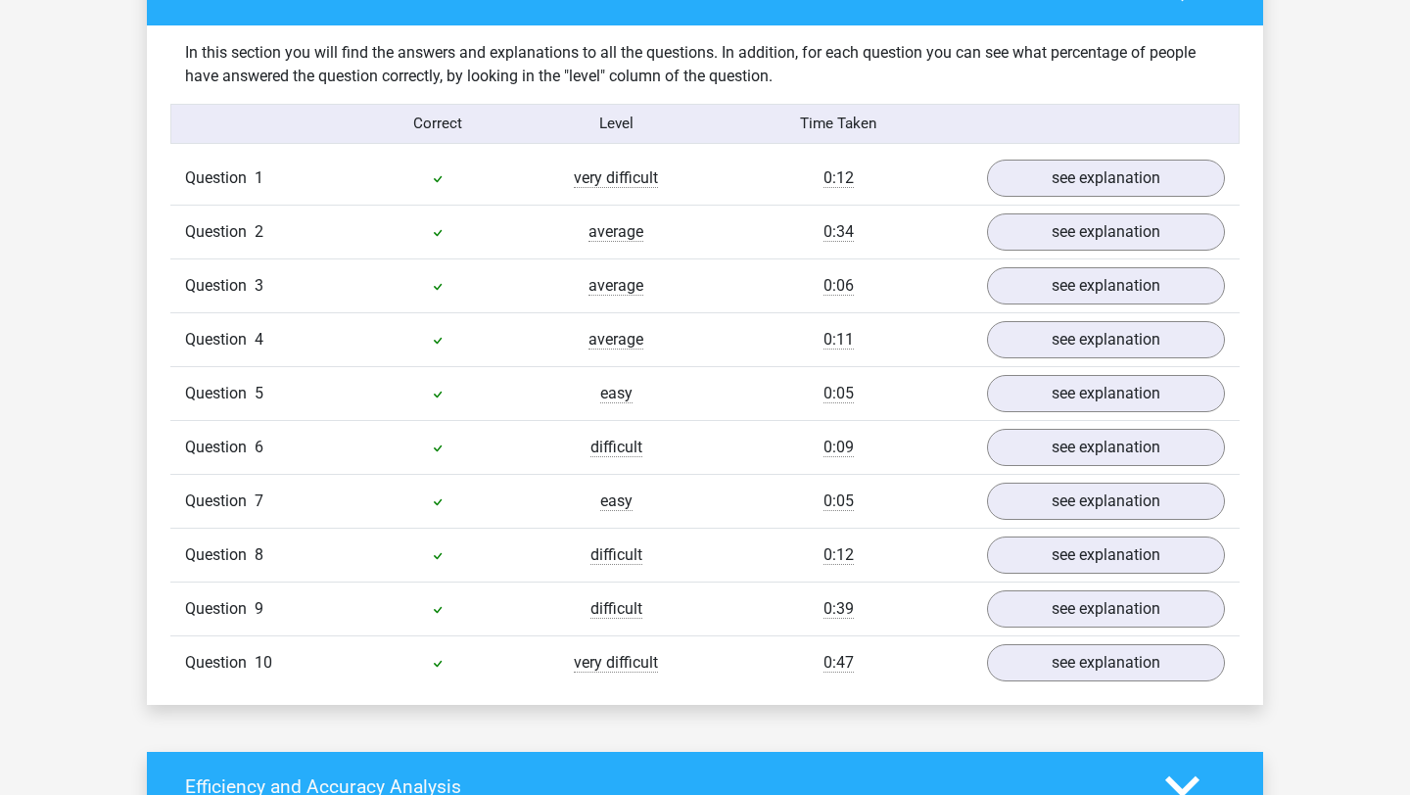
scroll to position [1495, 0]
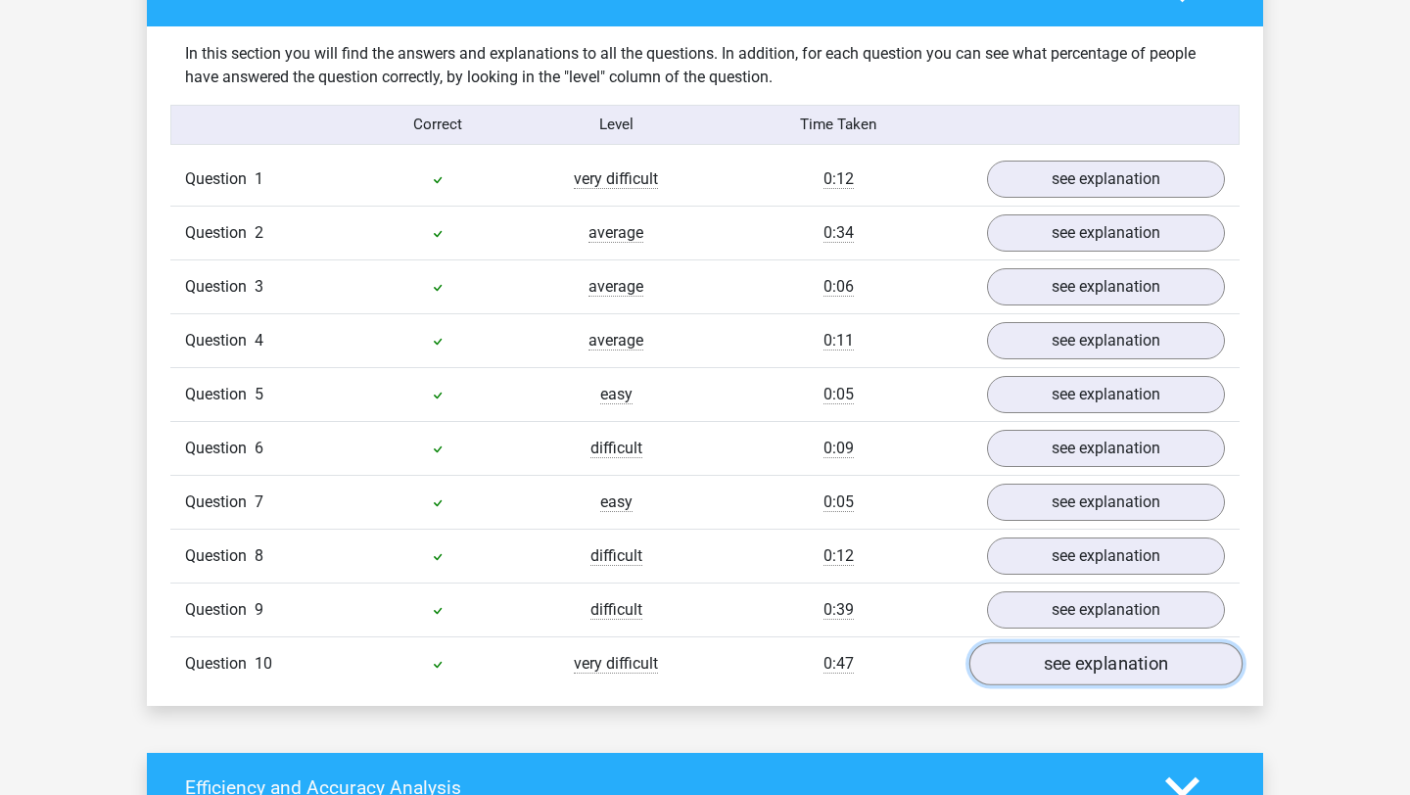
click at [1105, 673] on link "see explanation" at bounding box center [1105, 663] width 273 height 43
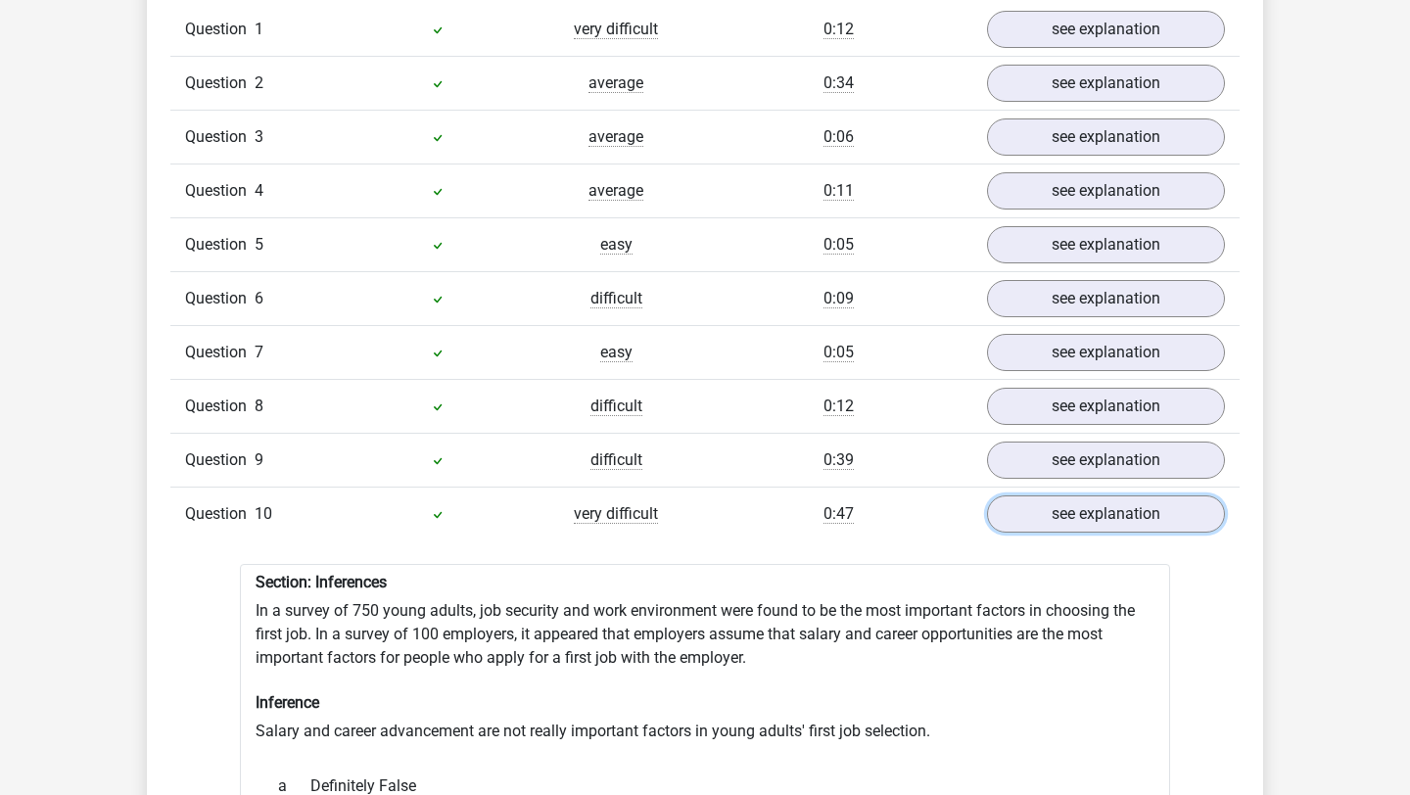
scroll to position [1642, 0]
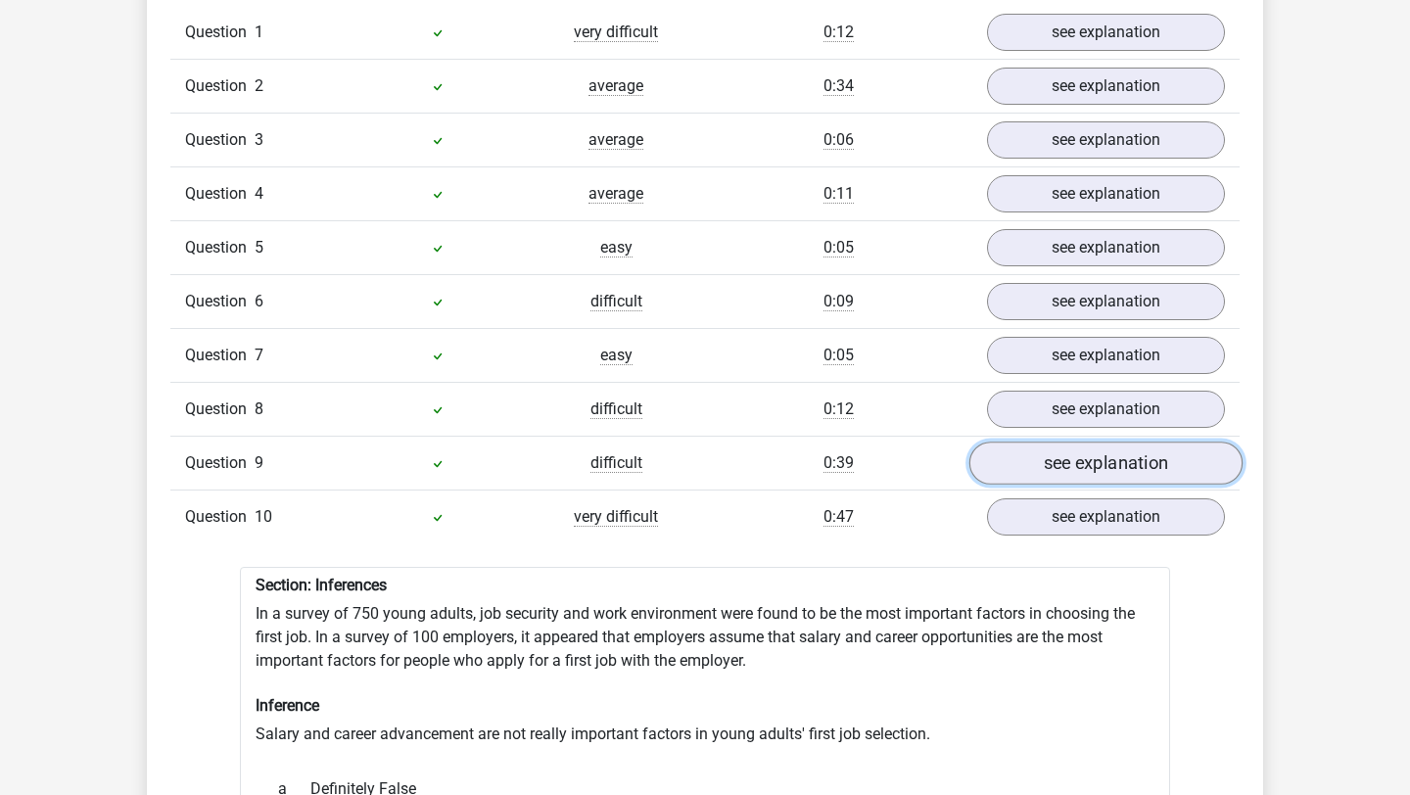
click at [1043, 480] on link "see explanation" at bounding box center [1105, 463] width 273 height 43
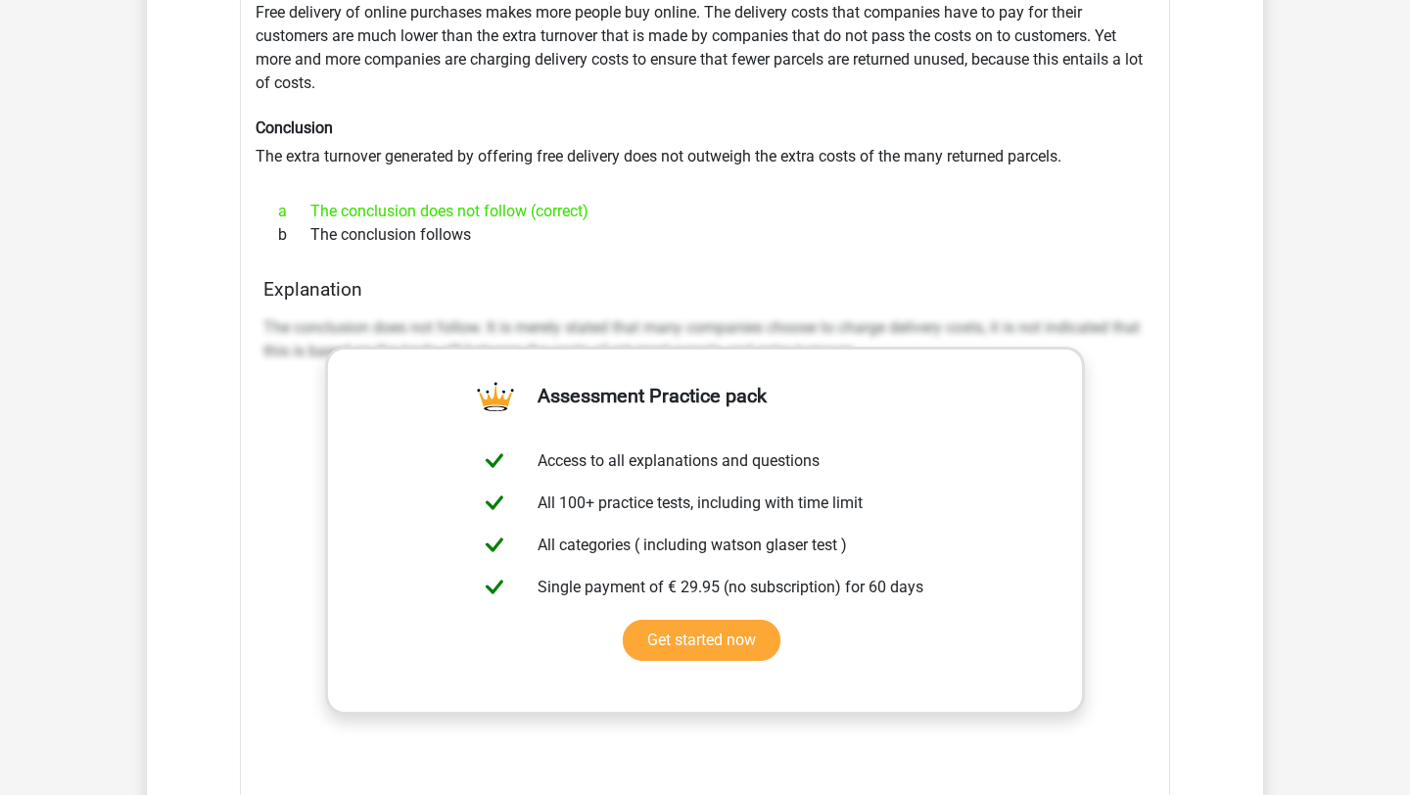
scroll to position [1983, 0]
